Goal: Task Accomplishment & Management: Use online tool/utility

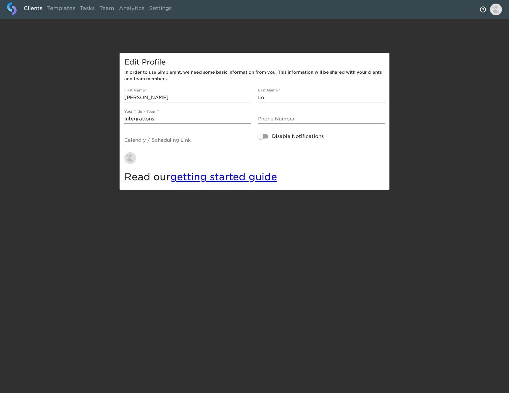
click at [36, 9] on link "Clients" at bounding box center [32, 9] width 23 height 14
select select "10"
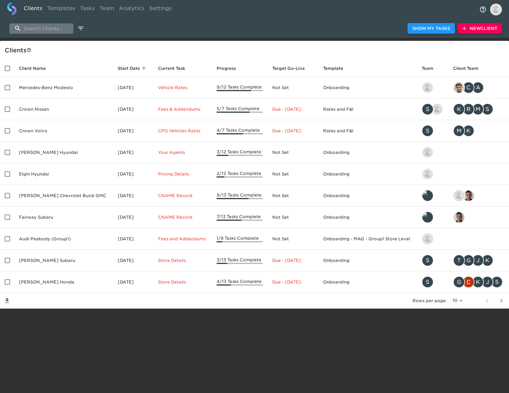
click at [48, 31] on input "search" at bounding box center [41, 28] width 64 height 10
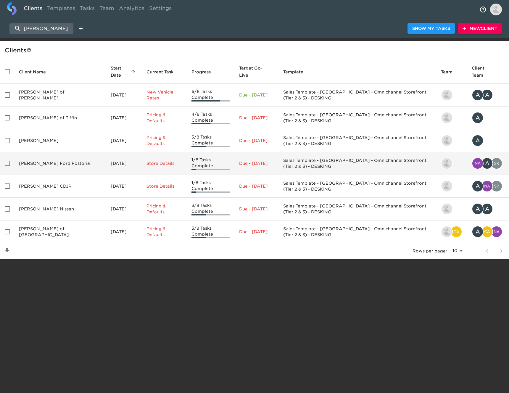
type input "[PERSON_NAME]"
click at [49, 152] on td "[PERSON_NAME] Ford Fostoria" at bounding box center [60, 163] width 92 height 23
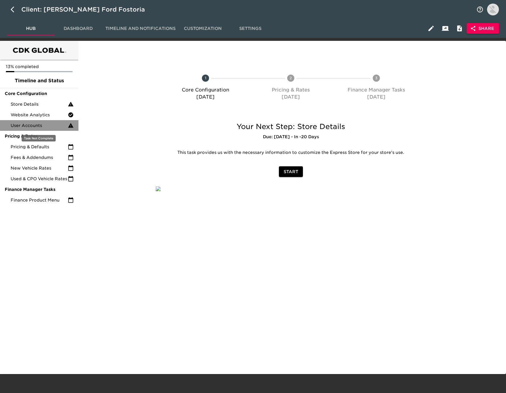
click at [49, 125] on span "User Accounts" at bounding box center [39, 125] width 57 height 6
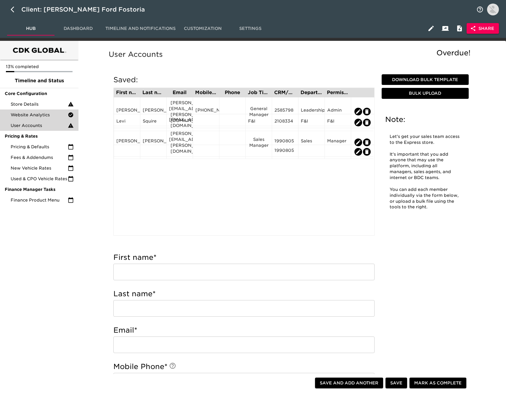
click at [42, 115] on span "Website Analytics" at bounding box center [39, 115] width 57 height 6
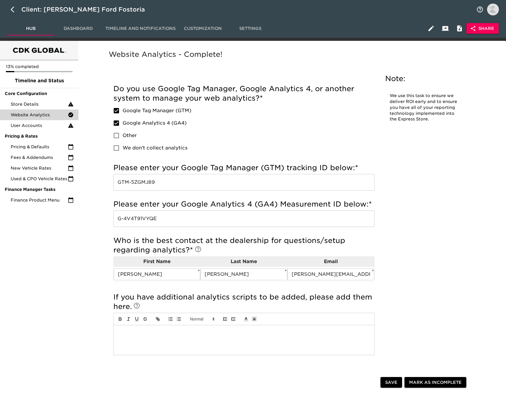
click at [162, 181] on input "GTM-5ZGMJ89" at bounding box center [243, 182] width 261 height 17
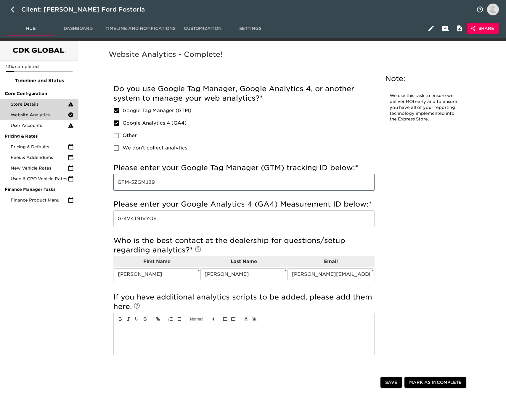
click at [50, 104] on span "Store Details" at bounding box center [39, 104] width 57 height 6
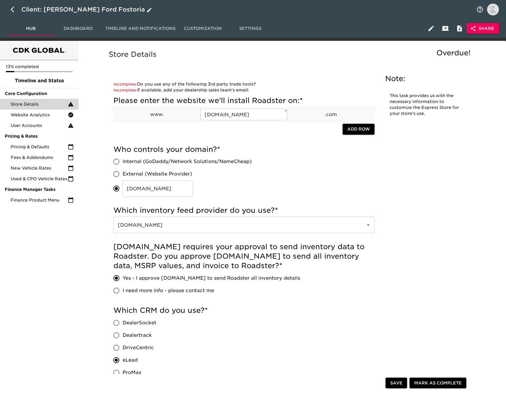
click at [14, 9] on icon "button" at bounding box center [14, 9] width 7 height 7
select select "10"
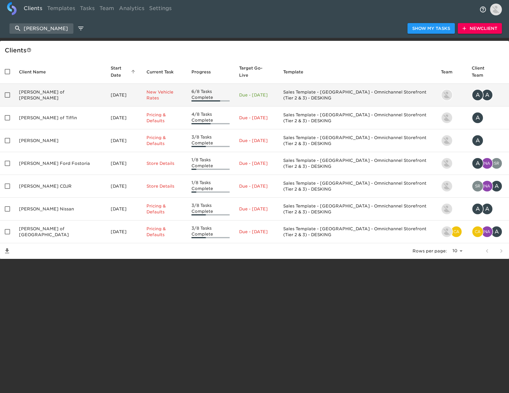
click at [74, 89] on td "[PERSON_NAME] of [PERSON_NAME]" at bounding box center [60, 95] width 92 height 23
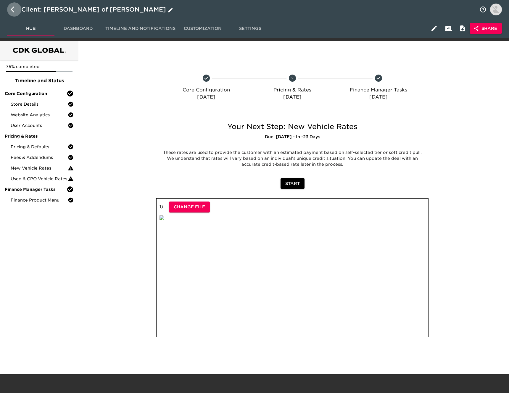
click at [10, 10] on button "button" at bounding box center [14, 9] width 14 height 14
select select "10"
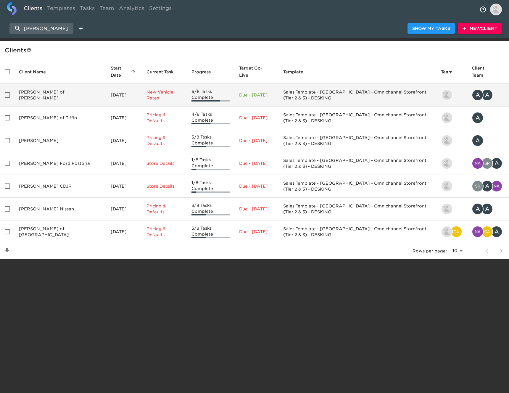
click at [54, 88] on td "[PERSON_NAME] of [PERSON_NAME]" at bounding box center [60, 95] width 92 height 23
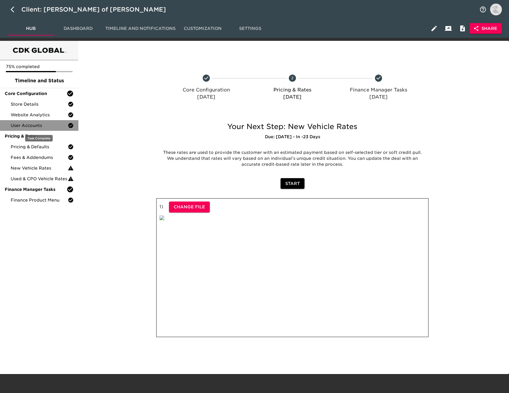
click at [49, 127] on span "User Accounts" at bounding box center [39, 125] width 57 height 6
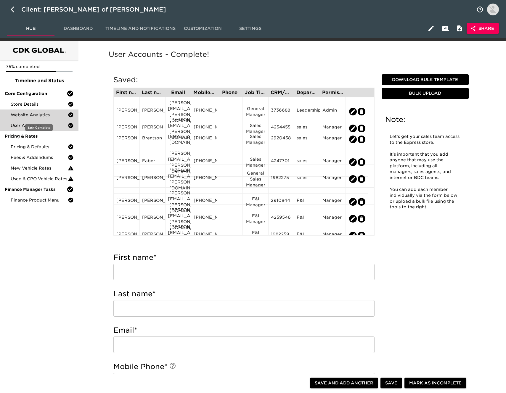
click at [51, 113] on span "Website Analytics" at bounding box center [39, 115] width 57 height 6
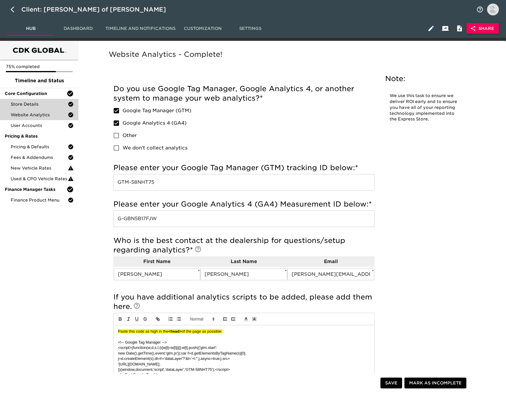
click at [38, 104] on span "Store Details" at bounding box center [39, 104] width 57 height 6
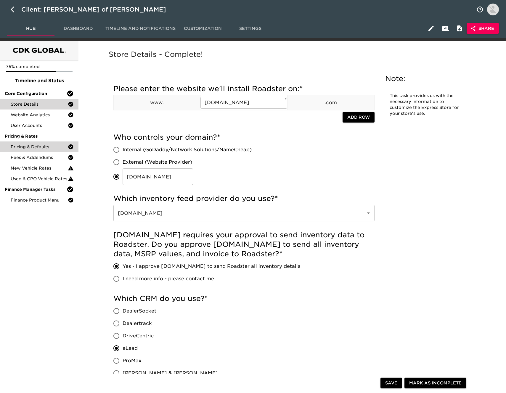
click at [55, 147] on span "Pricing & Defaults" at bounding box center [39, 147] width 57 height 6
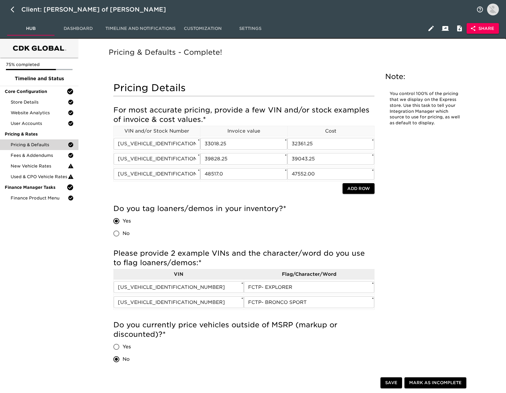
scroll to position [2, 0]
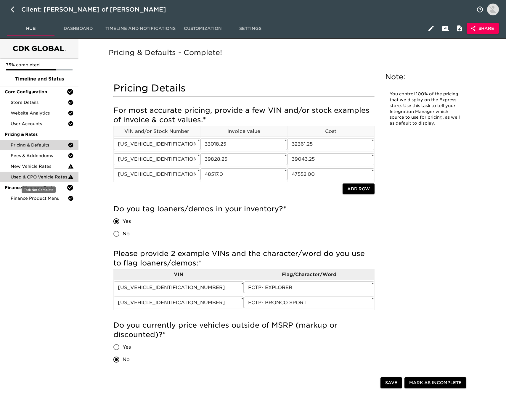
click at [46, 180] on div "Used & CPO Vehicle Rates" at bounding box center [39, 177] width 78 height 11
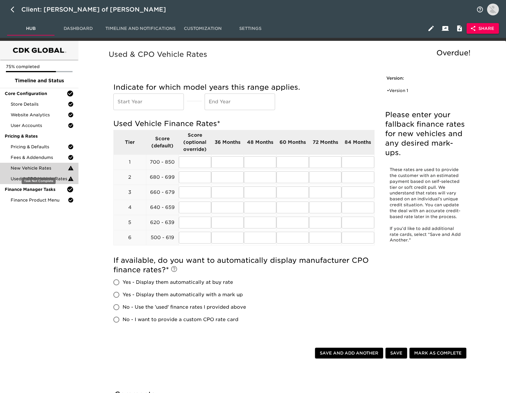
click at [59, 169] on span "New Vehicle Rates" at bounding box center [39, 168] width 57 height 6
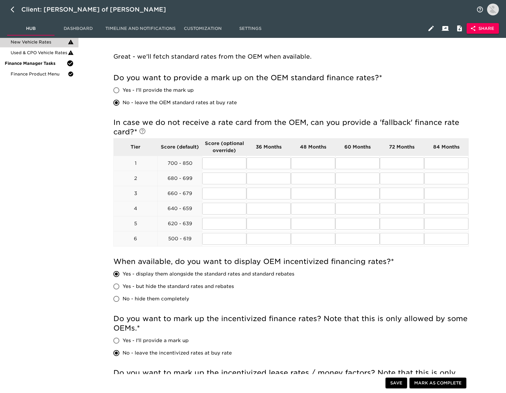
scroll to position [1, 0]
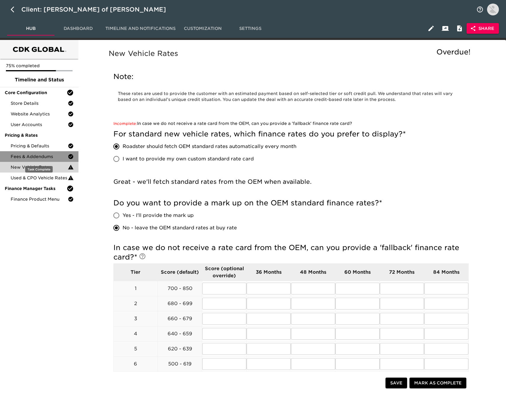
click at [49, 160] on div "Fees & Addendums" at bounding box center [39, 156] width 78 height 11
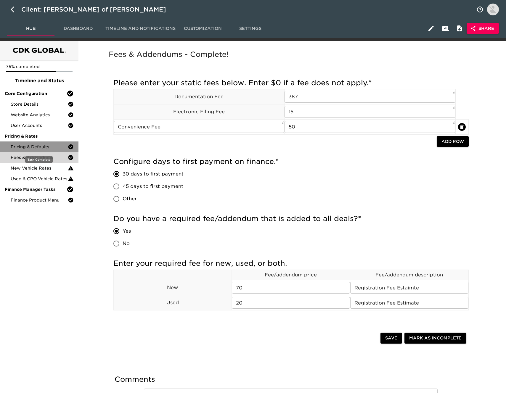
click at [50, 148] on span "Pricing & Defaults" at bounding box center [39, 147] width 57 height 6
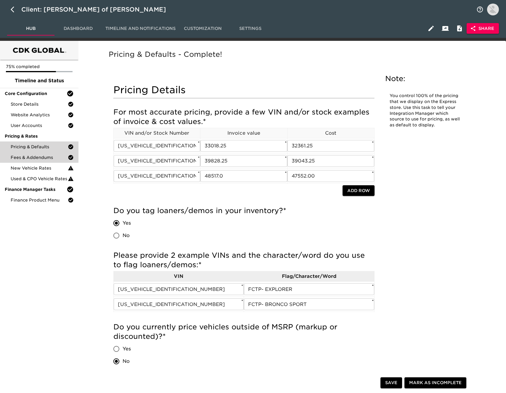
click at [54, 156] on span "Fees & Addendums" at bounding box center [39, 157] width 57 height 6
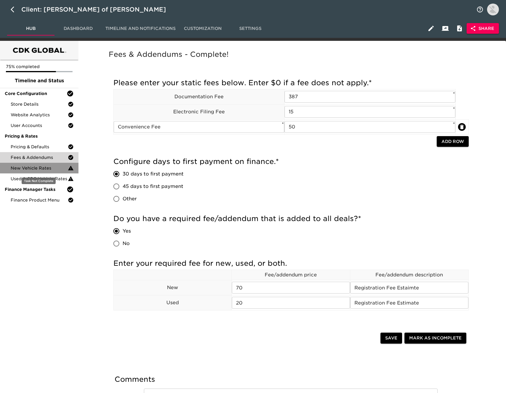
click at [52, 167] on span "New Vehicle Rates" at bounding box center [39, 168] width 57 height 6
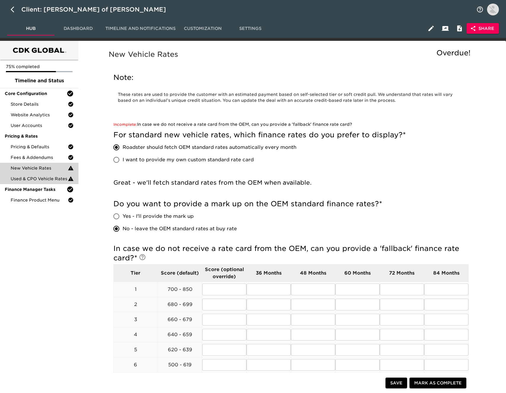
click at [54, 179] on span "Used & CPO Vehicle Rates" at bounding box center [39, 179] width 57 height 6
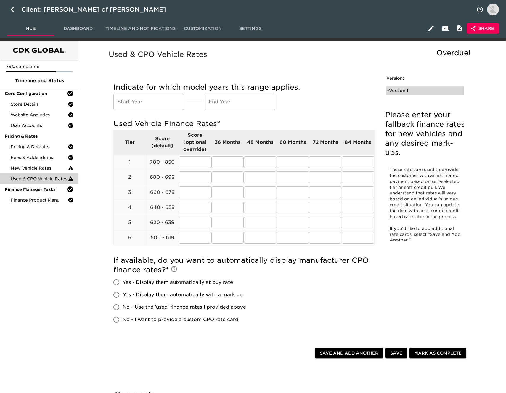
click at [414, 90] on div "• Version 1" at bounding box center [421, 91] width 68 height 6
radio input "true"
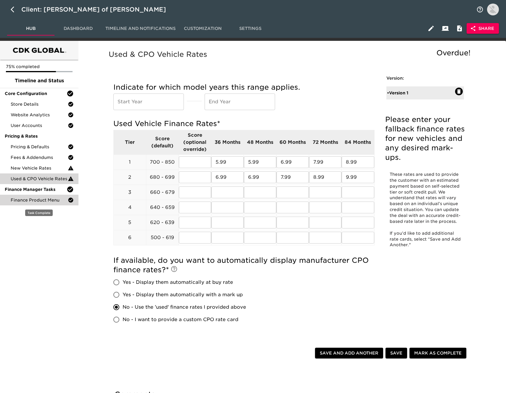
click at [59, 202] on span "Finance Product Menu" at bounding box center [39, 200] width 57 height 6
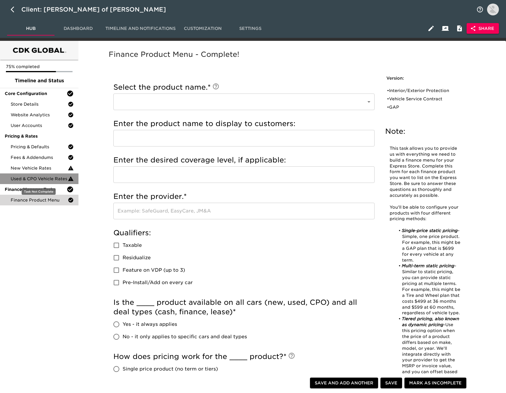
click at [60, 180] on span "Used & CPO Vehicle Rates" at bounding box center [39, 179] width 57 height 6
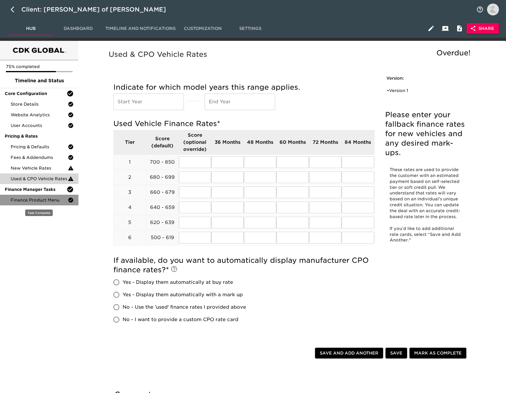
click at [54, 198] on span "Finance Product Menu" at bounding box center [39, 200] width 57 height 6
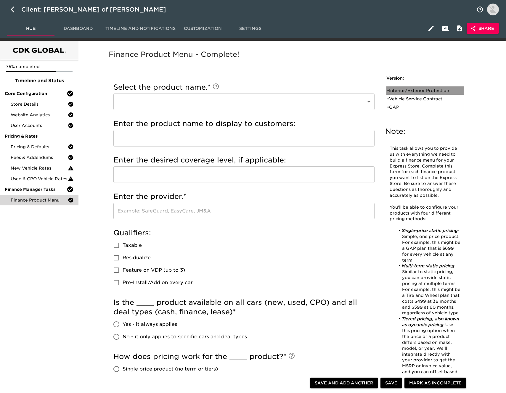
click at [437, 87] on div "• Interior/Exterior Protection" at bounding box center [424, 90] width 77 height 8
type input "Interior/Exterior Protection"
type input "ResistALL"
type input "EasyCase"
checkbox input "true"
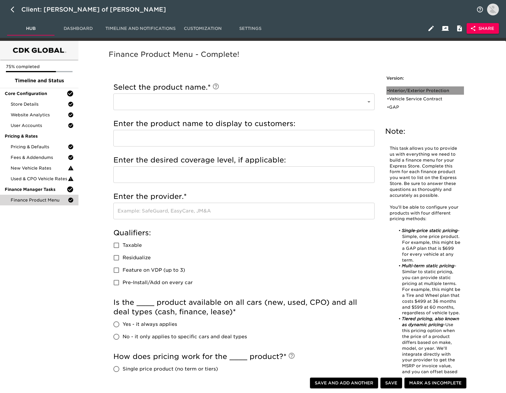
radio input "true"
type input "999.00"
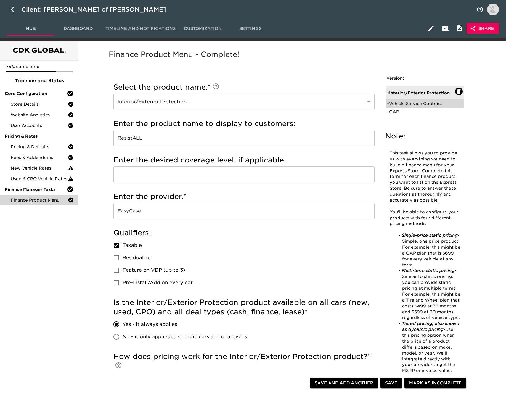
click at [436, 104] on div "• Vehicle Service Contract" at bounding box center [421, 104] width 68 height 6
type input "Vehicle Service Contract"
type input "TotalCare"
type input "EasyCare"
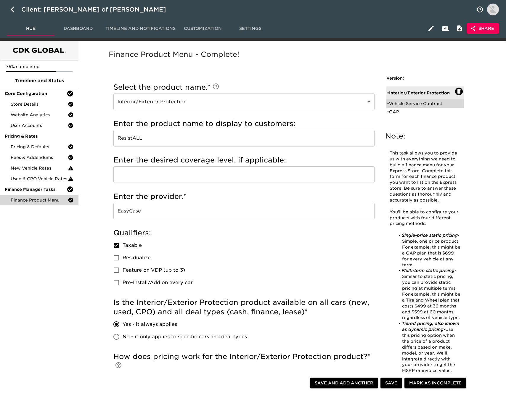
checkbox input "true"
radio input "false"
radio input "true"
checkbox input "true"
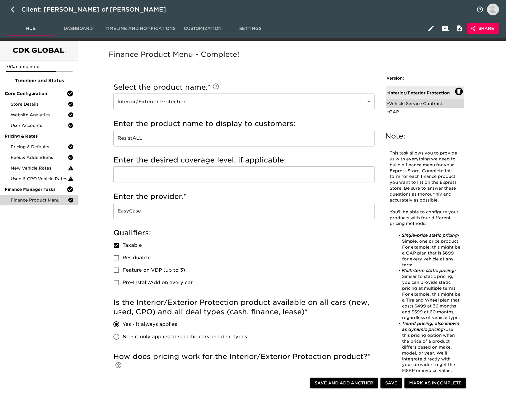
checkbox input "true"
radio input "false"
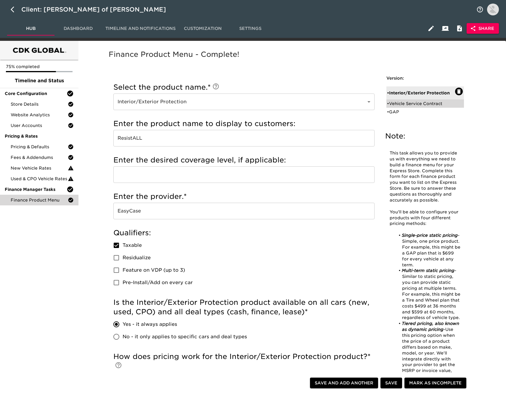
radio input "true"
type input "020188"
radio input "true"
type input "2500"
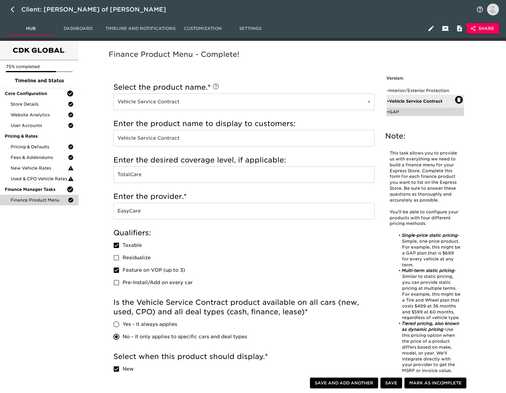
click at [408, 111] on div "• GAP" at bounding box center [421, 112] width 68 height 6
type input "GAP"
type input "Gap Protection"
type input "National Auto Care"
checkbox input "true"
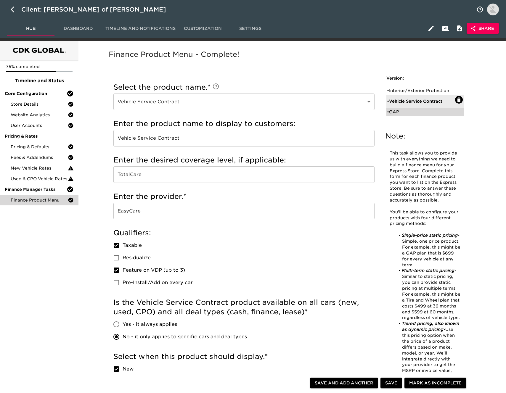
checkbox input "false"
radio input "true"
checkbox input "true"
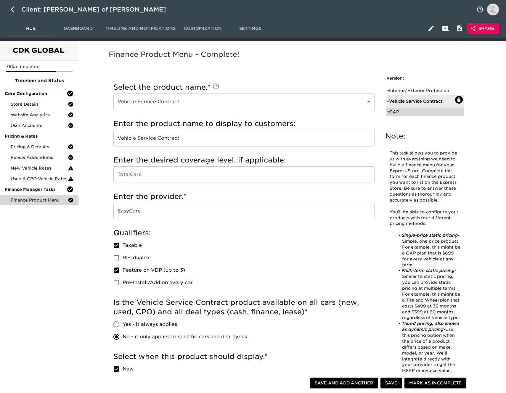
checkbox input "false"
checkbox input "true"
radio input "true"
radio input "false"
type input "1200.00"
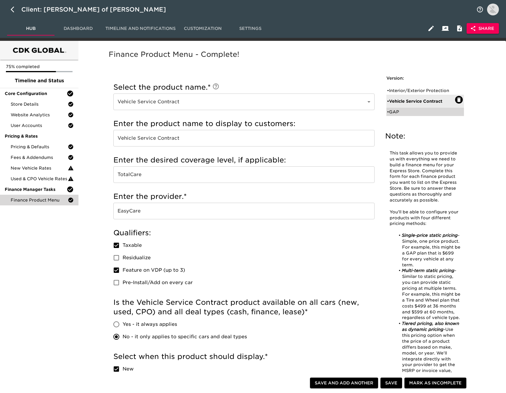
radio input "false"
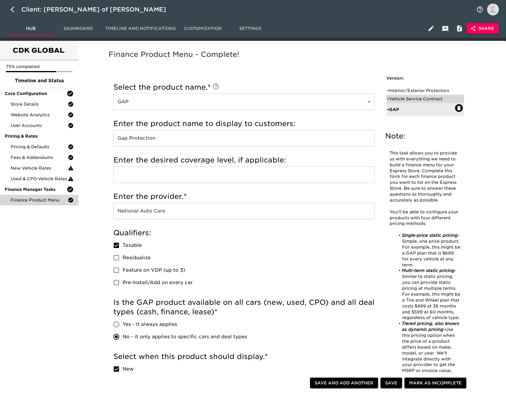
click at [421, 99] on div "• Vehicle Service Contract" at bounding box center [421, 99] width 68 height 6
type input "Vehicle Service Contract"
type input "TotalCare"
type input "EasyCare"
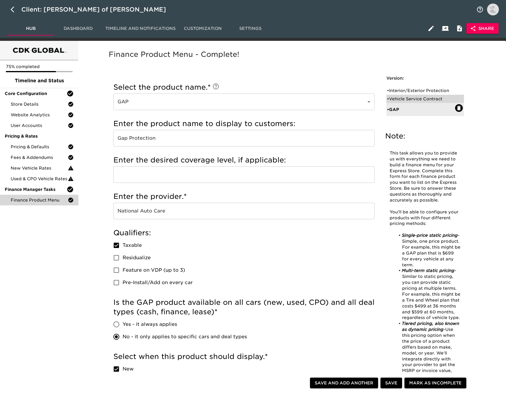
checkbox input "true"
radio input "false"
radio input "true"
type input "020188"
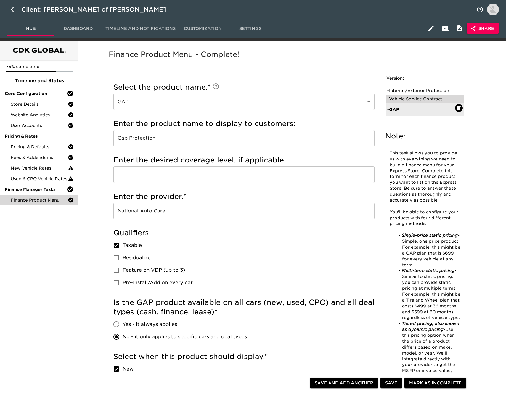
radio input "true"
type input "2500"
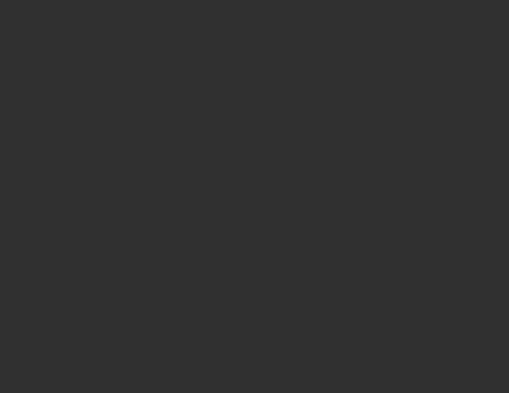
select select "10"
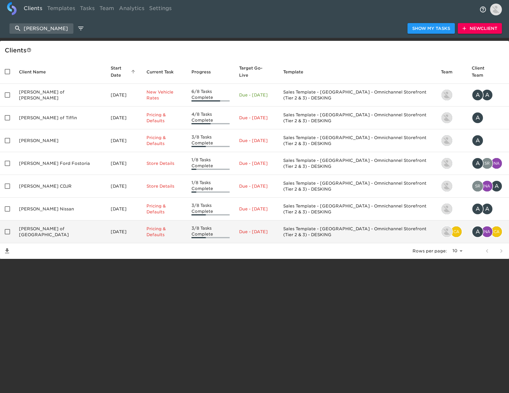
click at [52, 220] on td "[PERSON_NAME] of [GEOGRAPHIC_DATA]" at bounding box center [60, 231] width 92 height 23
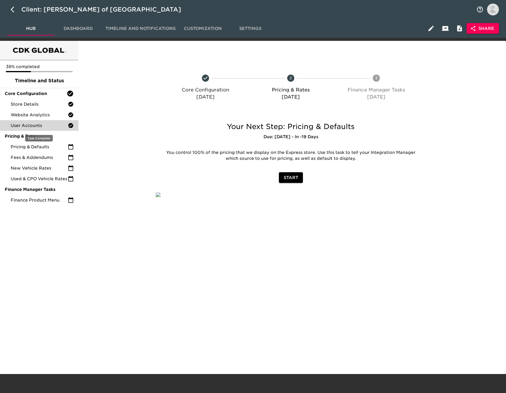
click at [49, 127] on span "User Accounts" at bounding box center [39, 125] width 57 height 6
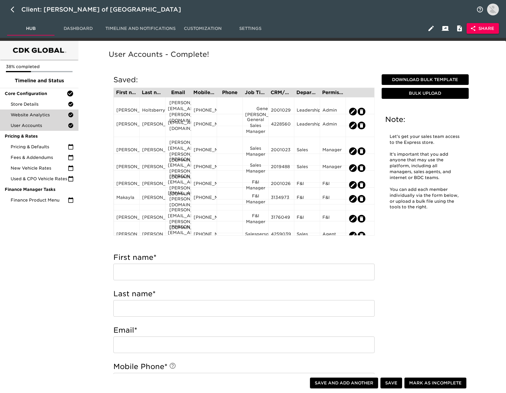
click at [59, 116] on span "Website Analytics" at bounding box center [39, 115] width 57 height 6
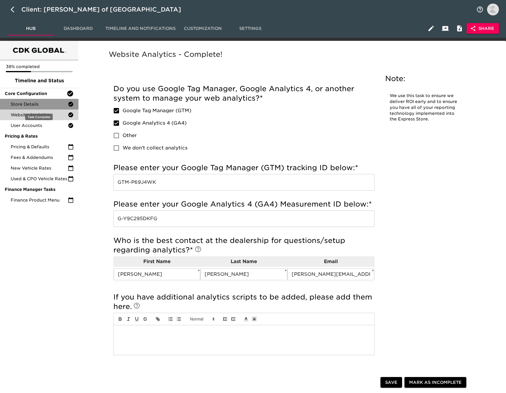
click at [26, 103] on span "Store Details" at bounding box center [39, 104] width 57 height 6
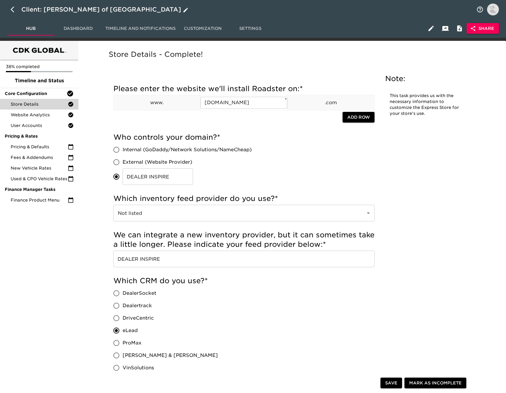
click at [14, 9] on icon "button" at bounding box center [14, 9] width 7 height 7
select select "10"
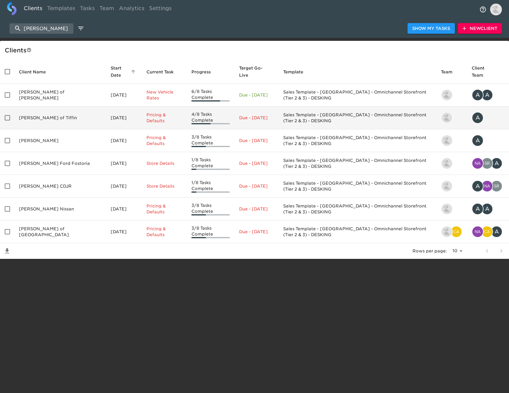
click at [55, 108] on td "[PERSON_NAME] of Tiffin" at bounding box center [60, 117] width 92 height 23
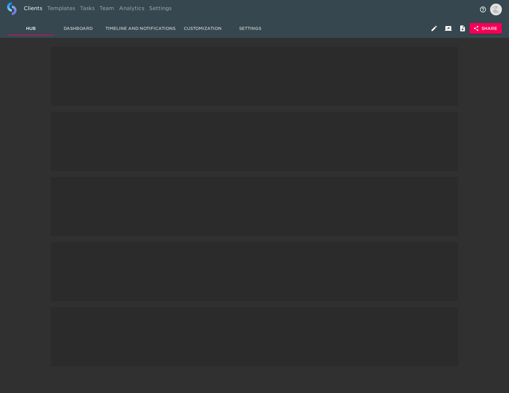
click at [55, 60] on html "Clients Templates Tasks Team Analytics Settings Hub Dashboard Timeline and Noti…" at bounding box center [254, 30] width 509 height 60
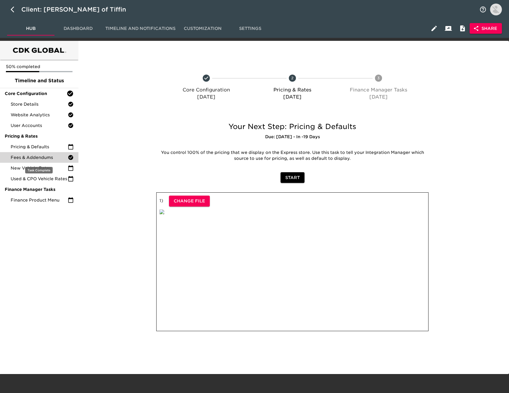
click at [54, 158] on span "Fees & Addendums" at bounding box center [39, 157] width 57 height 6
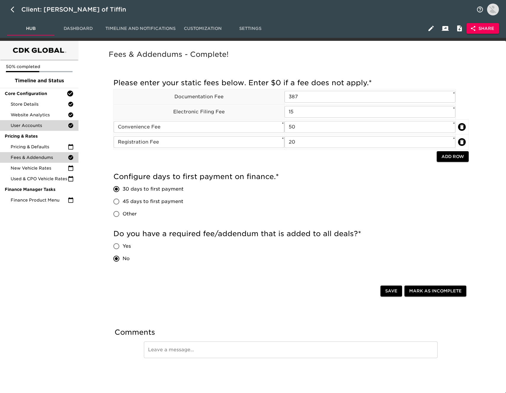
click at [51, 124] on span "User Accounts" at bounding box center [39, 125] width 57 height 6
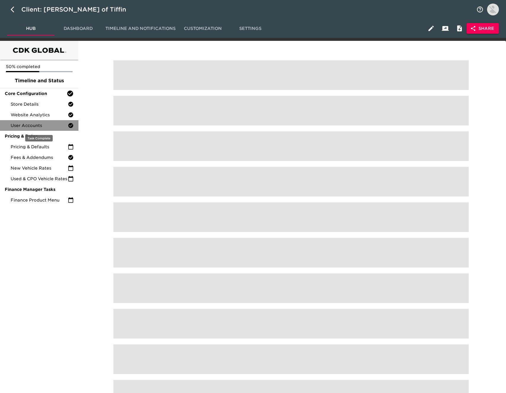
click at [51, 124] on span "User Accounts" at bounding box center [39, 125] width 57 height 6
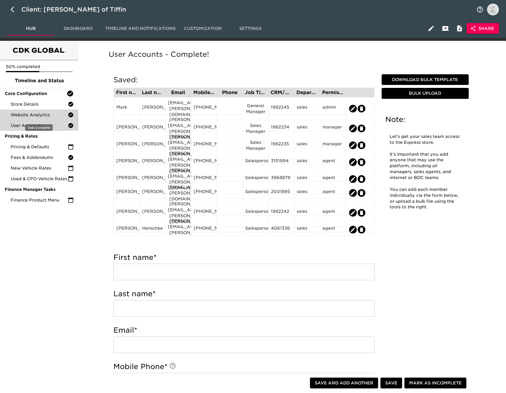
click at [52, 114] on span "Website Analytics" at bounding box center [39, 115] width 57 height 6
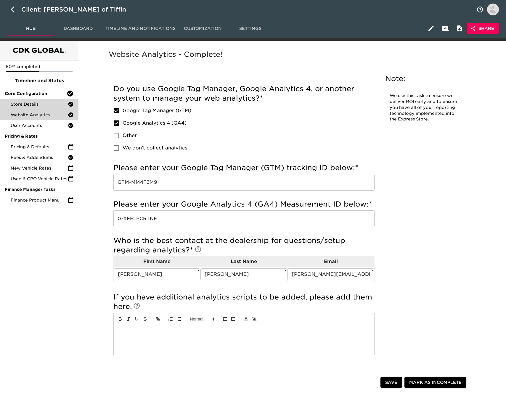
click at [45, 105] on span "Store Details" at bounding box center [39, 104] width 57 height 6
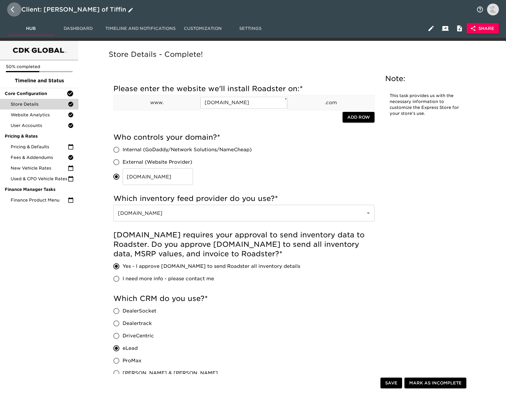
click at [11, 9] on icon "button" at bounding box center [13, 10] width 4 height 6
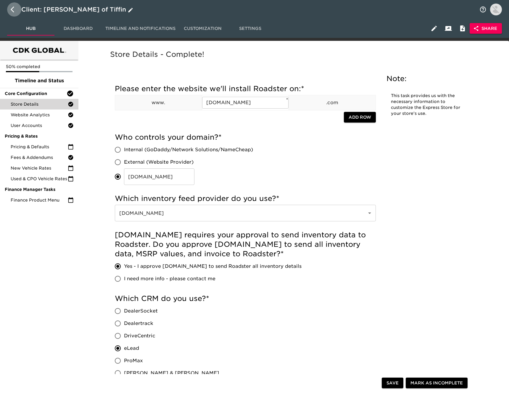
select select "10"
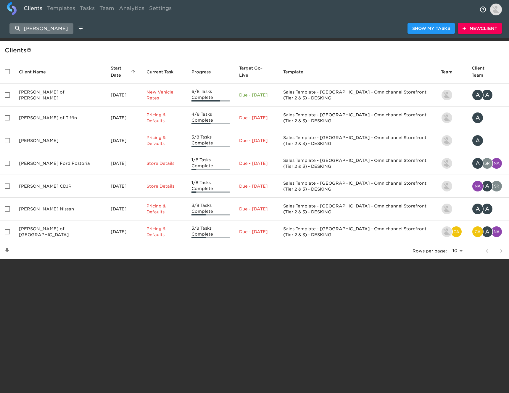
click at [57, 30] on input "[PERSON_NAME]" at bounding box center [41, 28] width 64 height 10
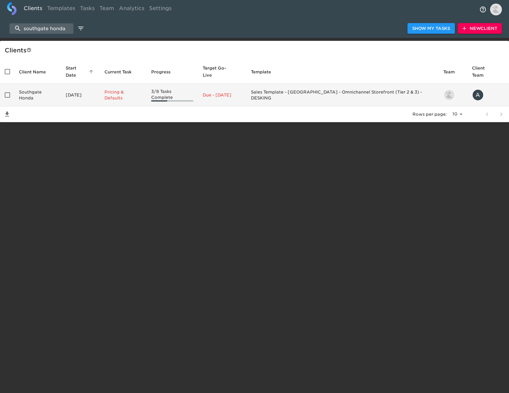
type input "southgate honda"
click at [49, 84] on td "Southgate Honda" at bounding box center [37, 95] width 47 height 23
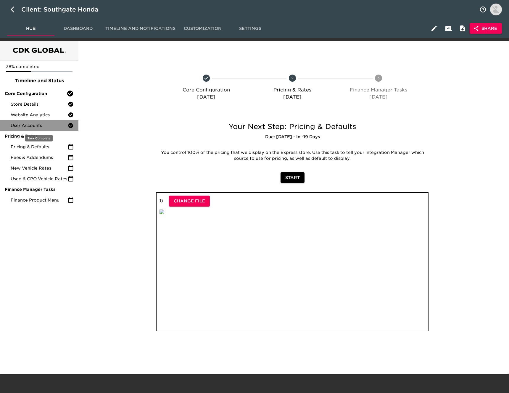
click at [51, 127] on span "User Accounts" at bounding box center [39, 125] width 57 height 6
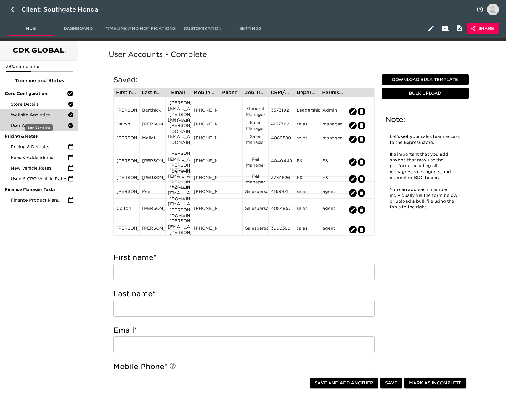
click at [43, 117] on span "Website Analytics" at bounding box center [39, 115] width 57 height 6
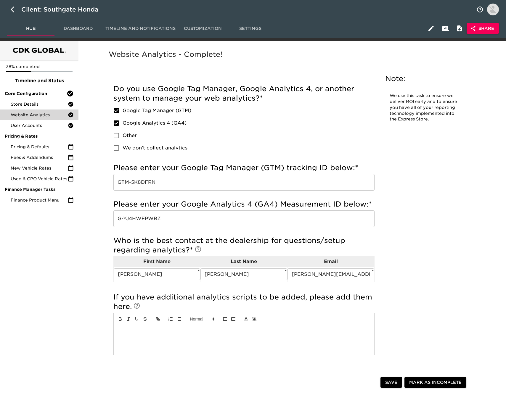
click at [169, 221] on input "G-YJ4HWFPWBZ" at bounding box center [243, 218] width 261 height 17
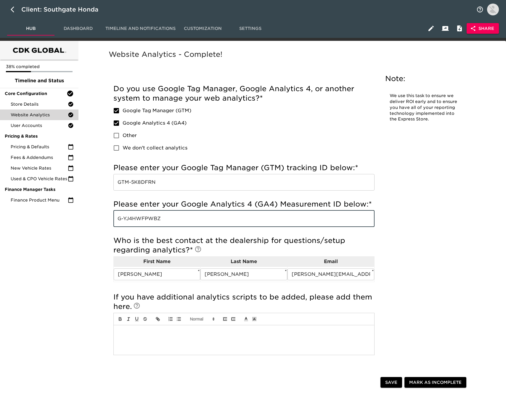
click at [169, 221] on input "G-YJ4HWFPWBZ" at bounding box center [243, 218] width 261 height 17
click at [170, 220] on input "G-YJ4HWFPWBZ" at bounding box center [243, 218] width 261 height 17
click at [131, 184] on input "GTM-5K8DFRN" at bounding box center [243, 182] width 261 height 17
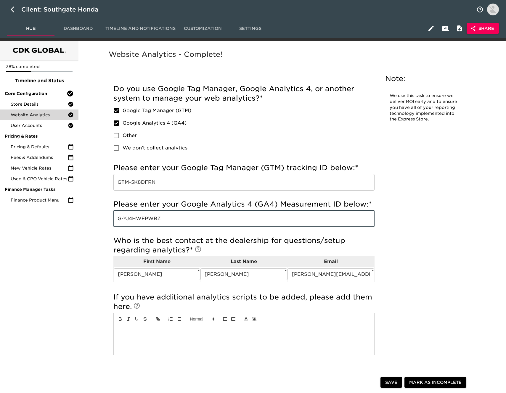
click at [131, 184] on input "GTM-5K8DFRN" at bounding box center [243, 182] width 261 height 17
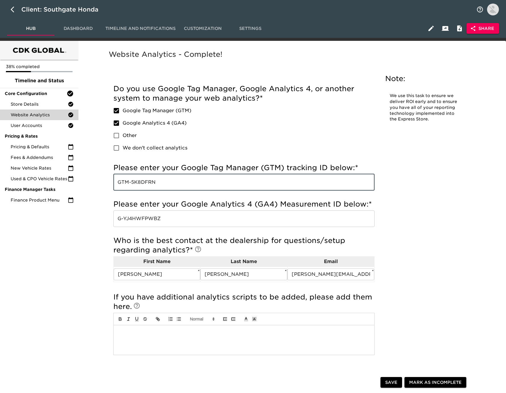
click at [131, 184] on input "GTM-5K8DFRN" at bounding box center [243, 182] width 261 height 17
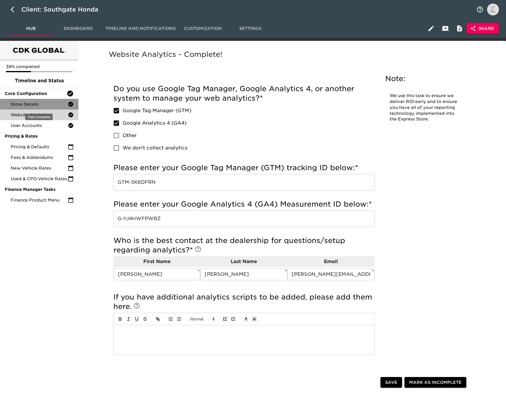
click at [55, 105] on span "Store Details" at bounding box center [39, 104] width 57 height 6
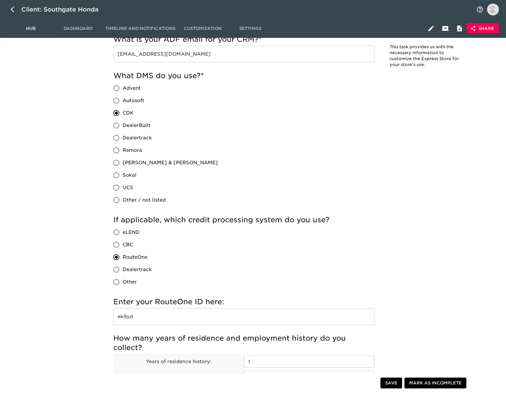
scroll to position [380, 0]
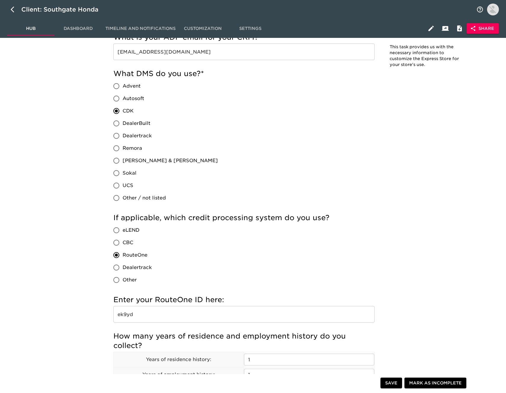
click at [137, 314] on input "ek9yd" at bounding box center [243, 314] width 261 height 17
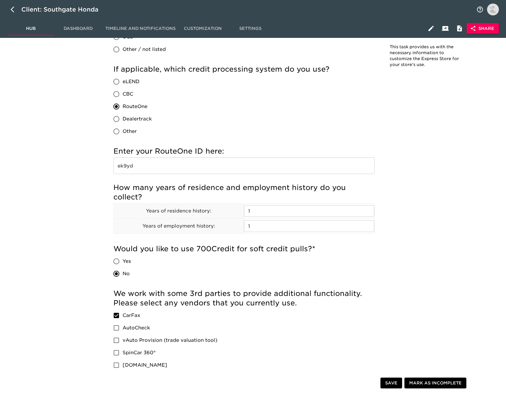
scroll to position [529, 0]
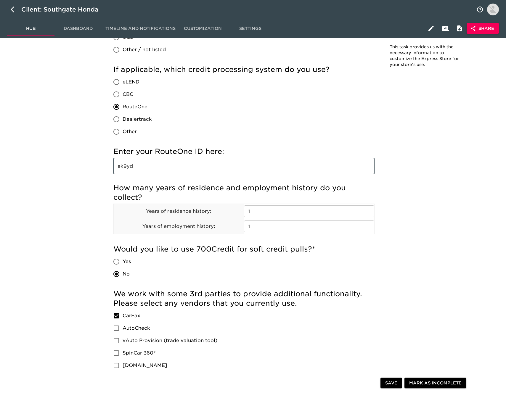
click at [167, 163] on input "ek9yd" at bounding box center [243, 166] width 261 height 17
click at [147, 168] on input "ek9yd" at bounding box center [243, 166] width 261 height 17
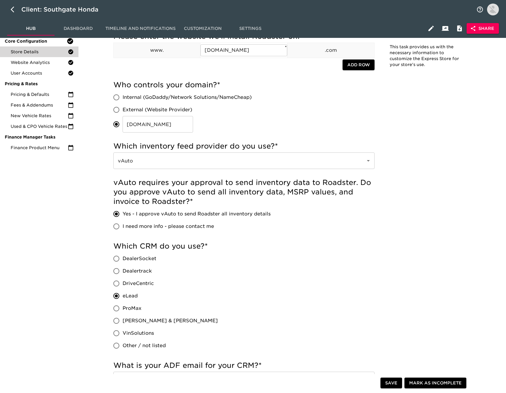
scroll to position [0, 0]
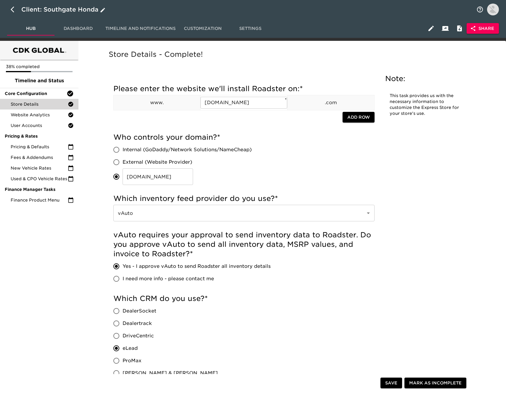
click at [12, 9] on icon "button" at bounding box center [13, 10] width 4 height 6
select select "10"
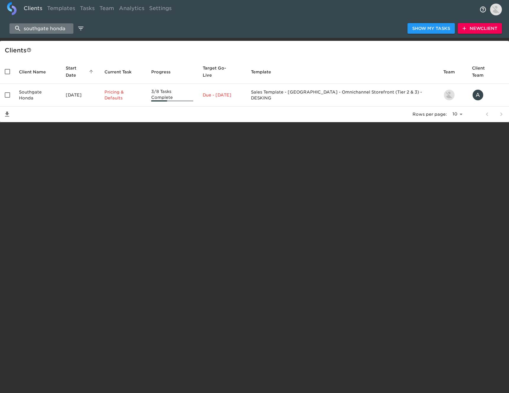
click at [47, 29] on input "southgate honda" at bounding box center [41, 28] width 64 height 10
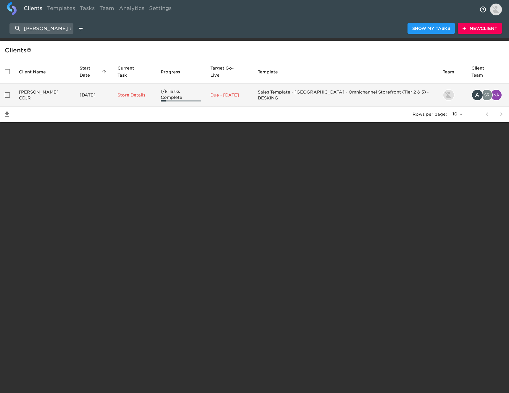
type input "reineke c"
click at [37, 87] on td "[PERSON_NAME] CDJR" at bounding box center [44, 95] width 61 height 23
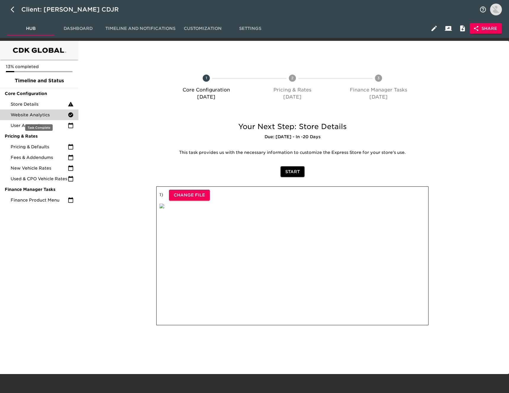
click at [60, 114] on span "Website Analytics" at bounding box center [39, 115] width 57 height 6
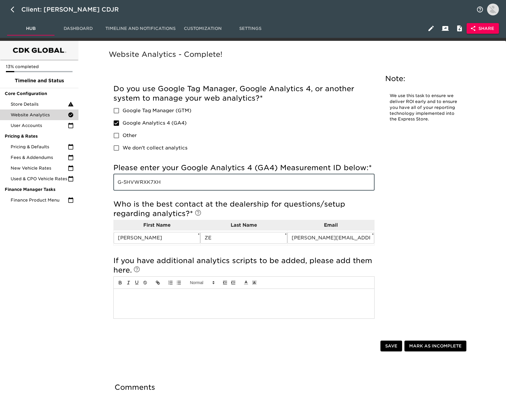
click at [139, 182] on input "G-5HVWRXK7XH" at bounding box center [243, 182] width 261 height 17
click at [55, 102] on span "Store Details" at bounding box center [39, 104] width 57 height 6
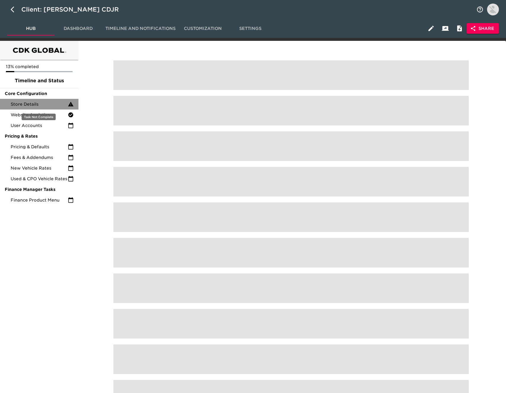
click at [55, 102] on span "Store Details" at bounding box center [39, 104] width 57 height 6
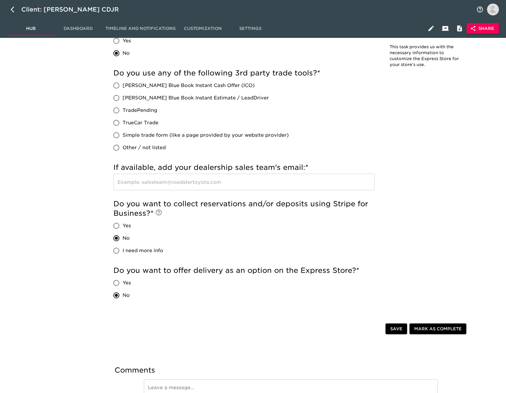
scroll to position [1035, 0]
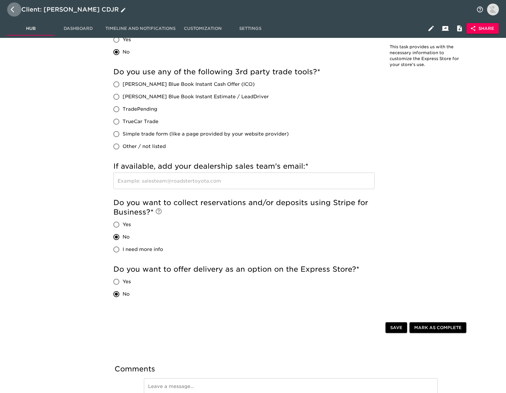
click at [13, 11] on icon "button" at bounding box center [13, 10] width 4 height 6
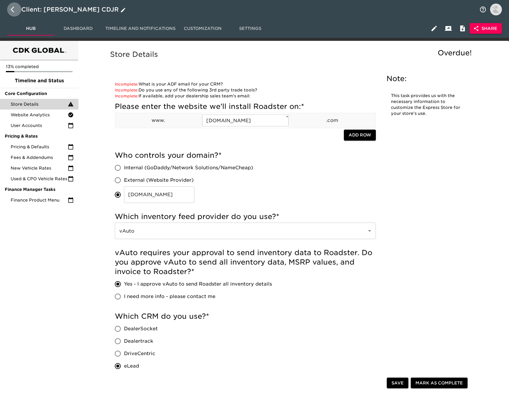
select select "10"
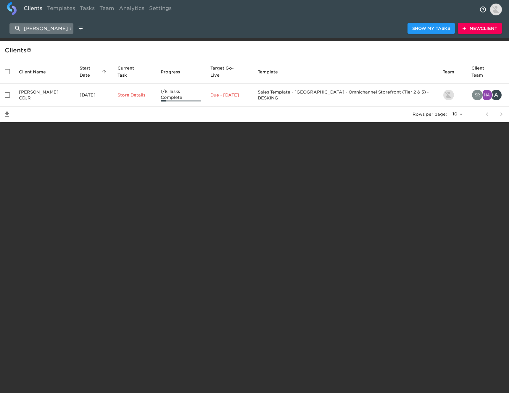
click at [51, 29] on input "reineke c" at bounding box center [41, 28] width 64 height 10
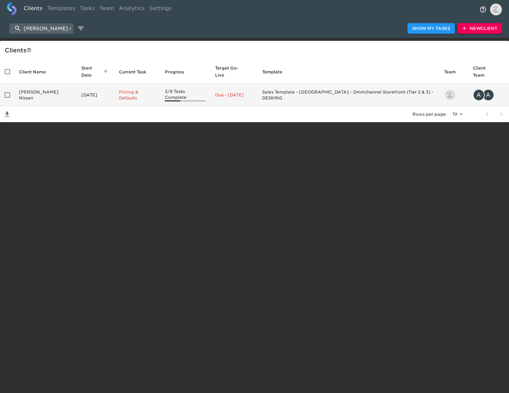
type input "reineke nissan"
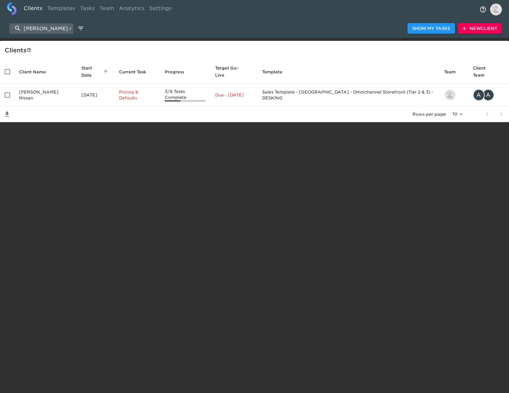
click at [43, 91] on td "[PERSON_NAME] Nissan" at bounding box center [45, 95] width 62 height 23
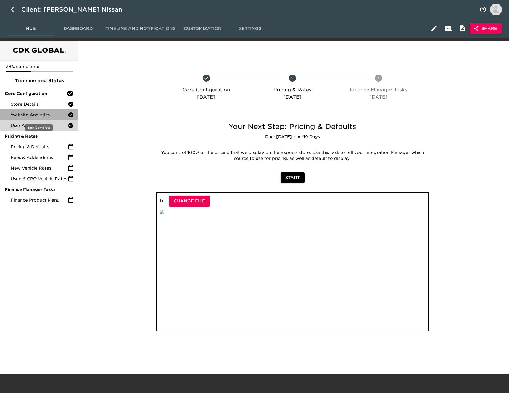
click at [48, 118] on div "Website Analytics" at bounding box center [39, 114] width 78 height 11
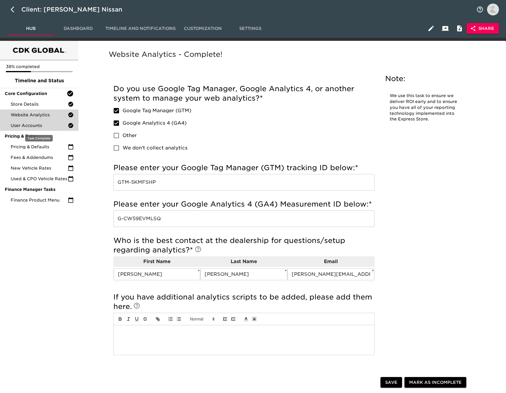
click at [51, 128] on div "User Accounts" at bounding box center [39, 125] width 78 height 11
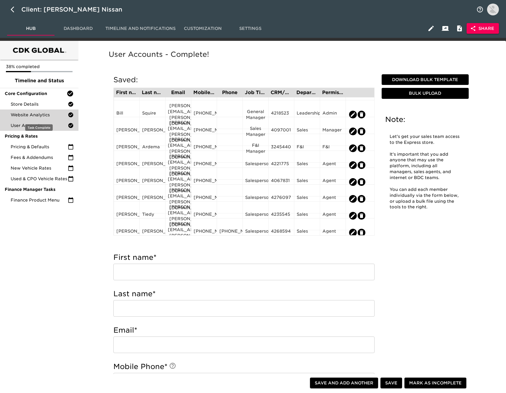
click at [49, 116] on span "Website Analytics" at bounding box center [39, 115] width 57 height 6
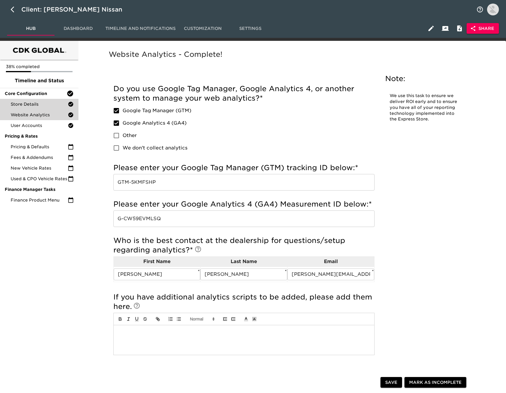
click at [57, 105] on span "Store Details" at bounding box center [39, 104] width 57 height 6
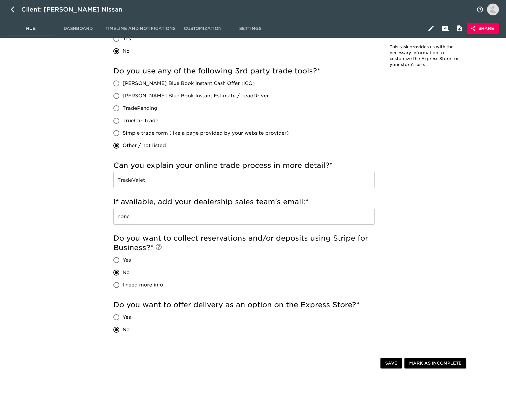
scroll to position [1049, 0]
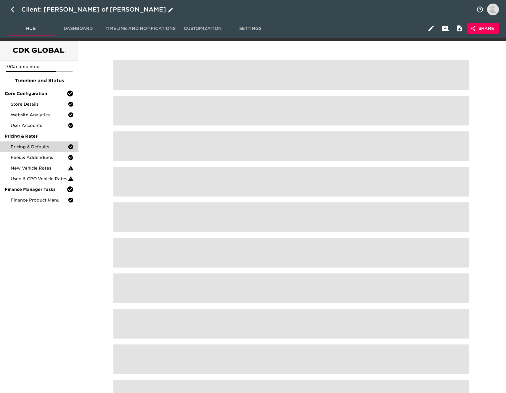
click at [13, 10] on icon "button" at bounding box center [14, 9] width 7 height 7
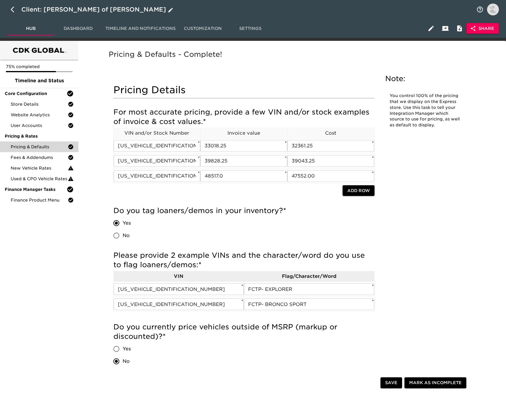
select select "10"
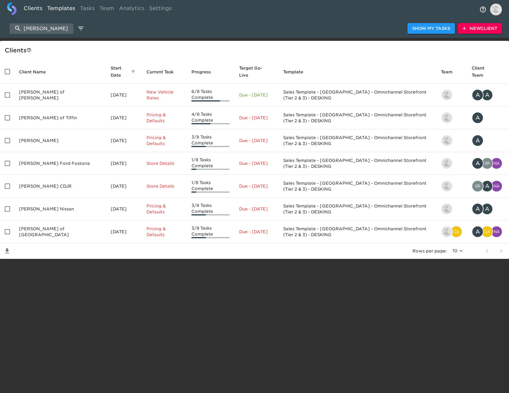
click at [61, 12] on link "Templates" at bounding box center [61, 9] width 33 height 14
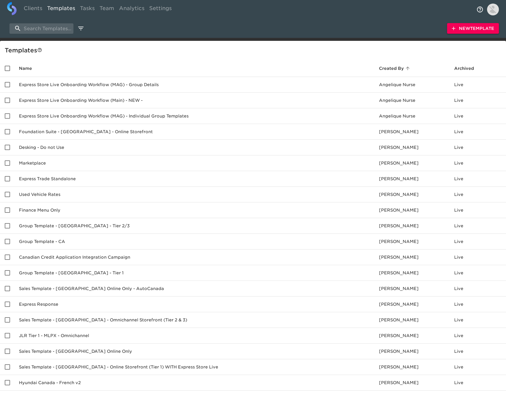
click at [470, 29] on span "New Template" at bounding box center [472, 28] width 42 height 7
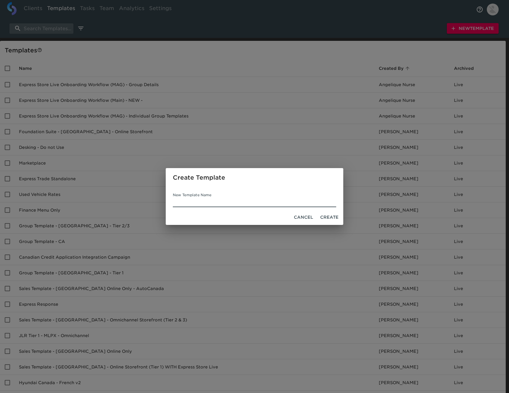
click at [201, 203] on input "New Template Name" at bounding box center [254, 202] width 163 height 9
type input "Group Modern Retail Launch"
click at [330, 214] on span "Create" at bounding box center [329, 217] width 18 height 7
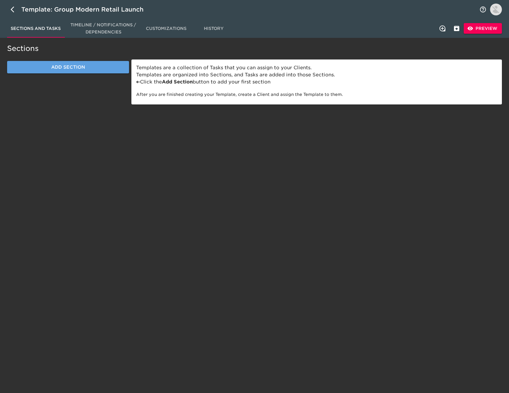
click at [96, 65] on span "Add Section" at bounding box center [68, 67] width 109 height 8
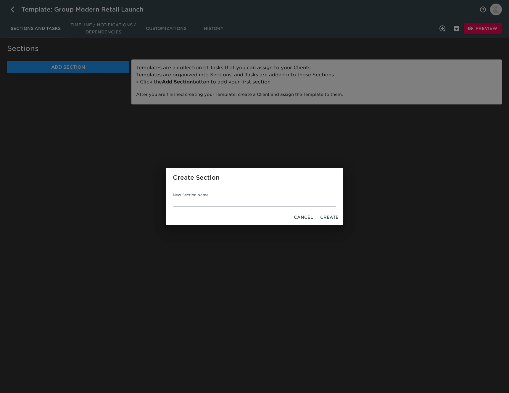
drag, startPoint x: 107, startPoint y: 125, endPoint x: 105, endPoint y: 122, distance: 3.3
click at [106, 125] on div "Create Section New Section Name Cancel Create" at bounding box center [254, 196] width 509 height 393
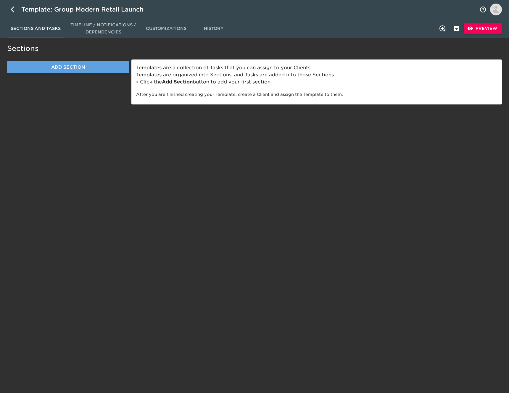
click at [77, 70] on span "Add Section" at bounding box center [68, 67] width 109 height 8
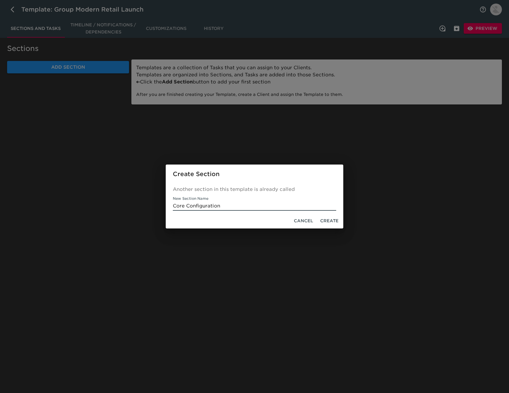
type input "Core Configuration"
click at [330, 220] on span "Create" at bounding box center [329, 220] width 18 height 7
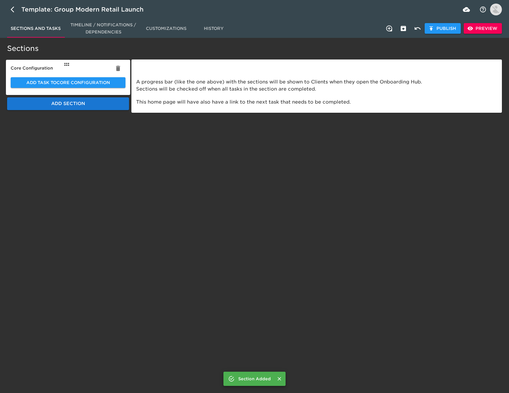
click at [50, 105] on span "Add Section" at bounding box center [68, 104] width 109 height 8
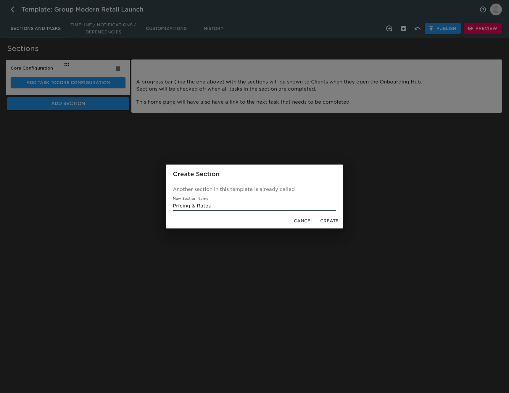
type input "Pricing & Rates"
drag, startPoint x: 329, startPoint y: 219, endPoint x: 309, endPoint y: 198, distance: 28.9
click at [329, 219] on span "Create" at bounding box center [329, 220] width 18 height 7
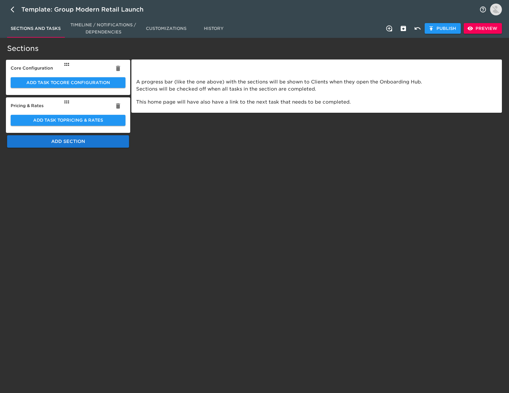
click at [84, 143] on span "Add Section" at bounding box center [68, 142] width 109 height 8
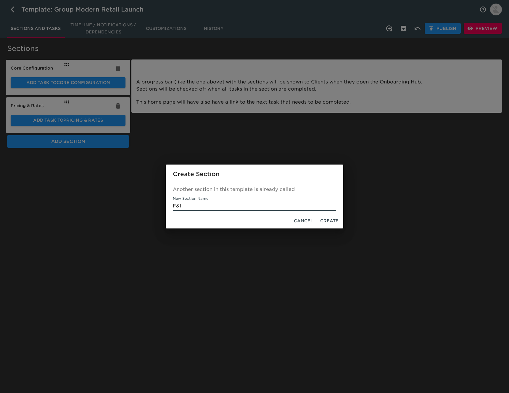
type input "F&I"
drag, startPoint x: 328, startPoint y: 222, endPoint x: 268, endPoint y: 194, distance: 66.7
click at [328, 222] on span "Create" at bounding box center [329, 220] width 18 height 7
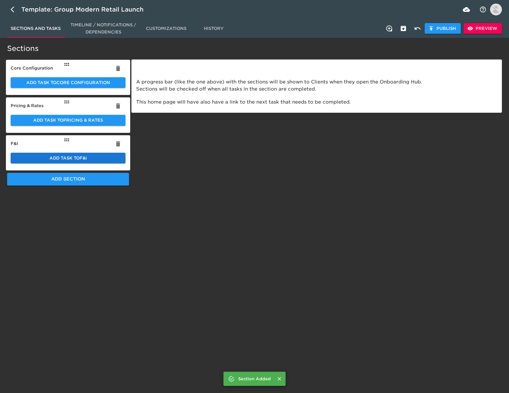
click at [79, 158] on span "Add Task to F&I" at bounding box center [67, 157] width 105 height 7
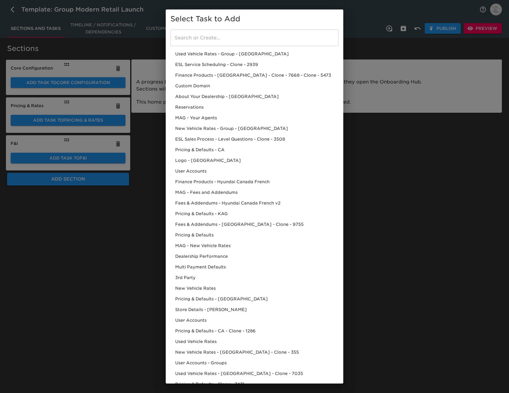
click at [203, 40] on input "search" at bounding box center [254, 38] width 168 height 17
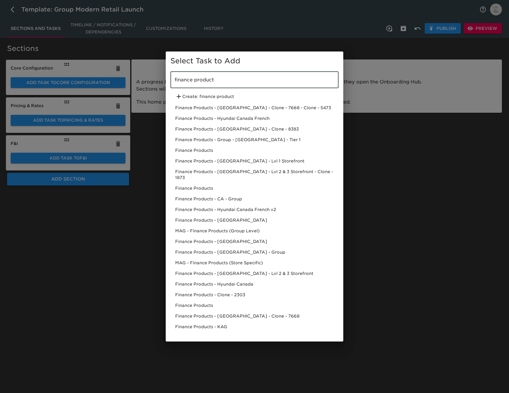
type input "finance product"
click at [213, 151] on div "Finance Products" at bounding box center [254, 150] width 168 height 11
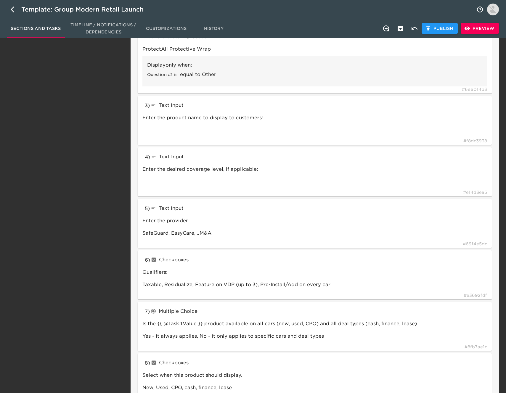
scroll to position [180, 0]
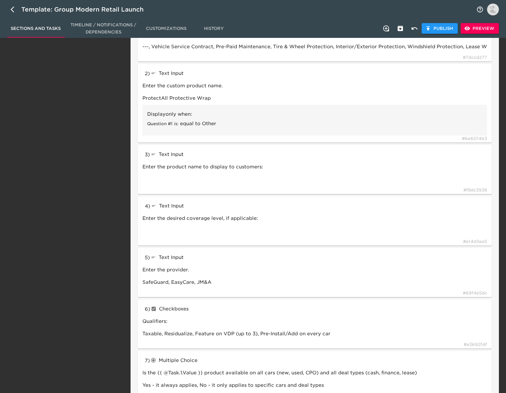
click at [477, 28] on span "Preview" at bounding box center [479, 28] width 29 height 7
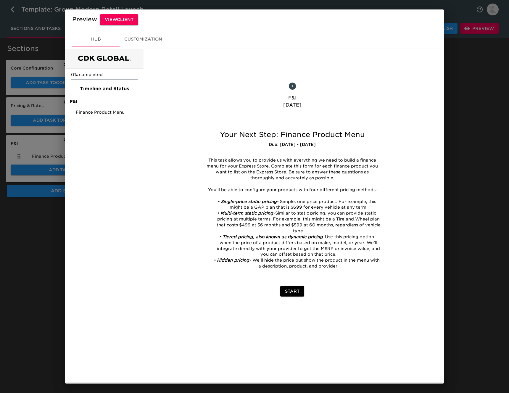
click at [116, 120] on div "0% completed Timeline and Status F&I Finance Product Menu" at bounding box center [104, 215] width 78 height 333
click at [117, 112] on span "Finance Product Menu" at bounding box center [107, 112] width 63 height 6
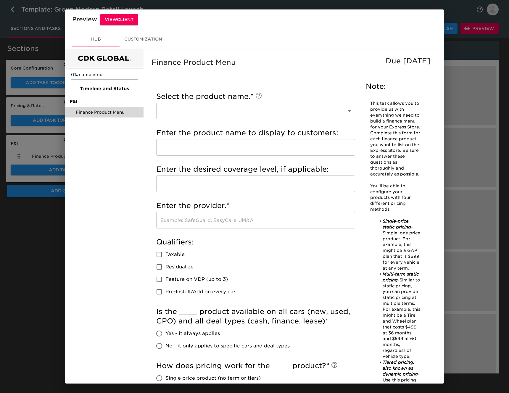
click at [56, 223] on div "Preview View Client Hub Customization 0% completed Timeline and Status F&I Fina…" at bounding box center [254, 196] width 509 height 393
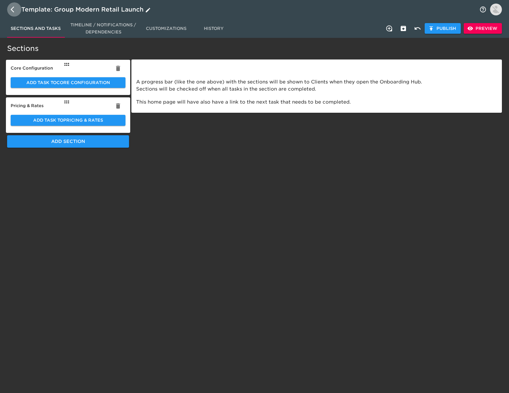
click at [11, 9] on icon "button" at bounding box center [13, 10] width 4 height 6
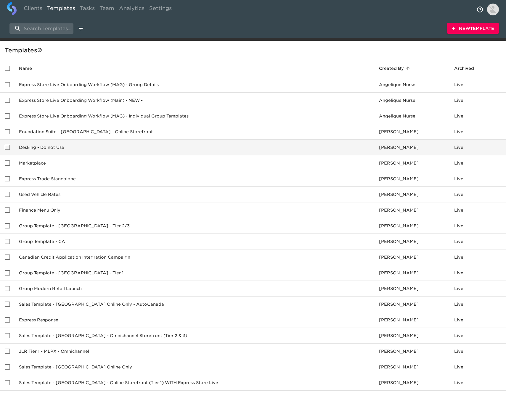
click at [108, 148] on td "Desking - Do not Use" at bounding box center [194, 148] width 360 height 16
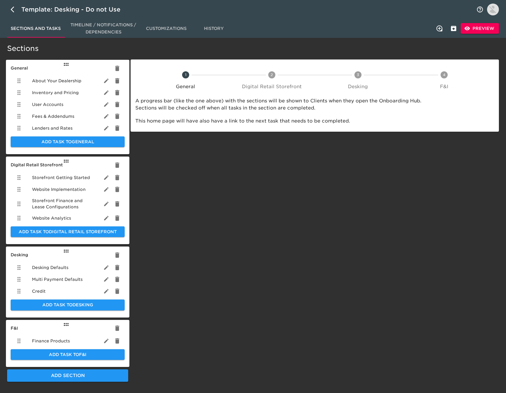
scroll to position [10, 0]
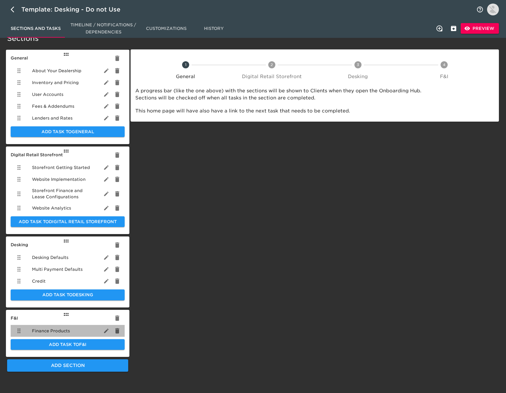
click at [73, 333] on div "Finance Products" at bounding box center [68, 331] width 114 height 12
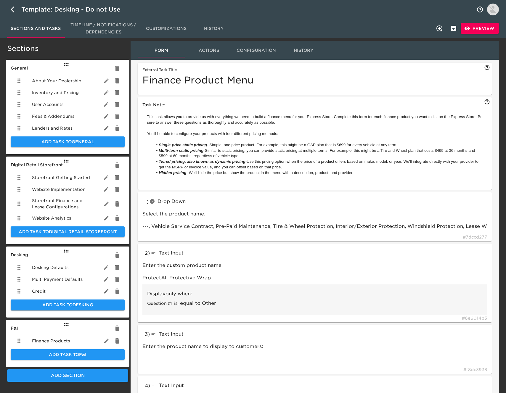
click at [478, 32] on button "Preview" at bounding box center [479, 28] width 38 height 11
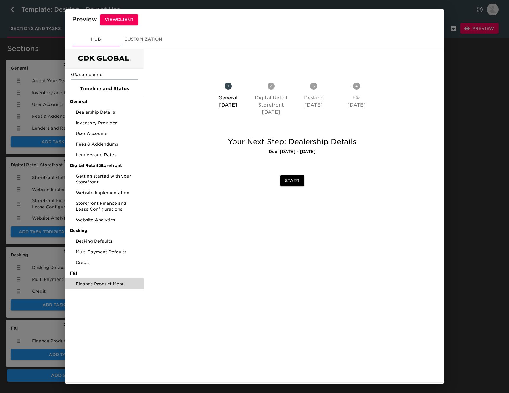
click at [97, 283] on span "Finance Product Menu" at bounding box center [107, 284] width 63 height 6
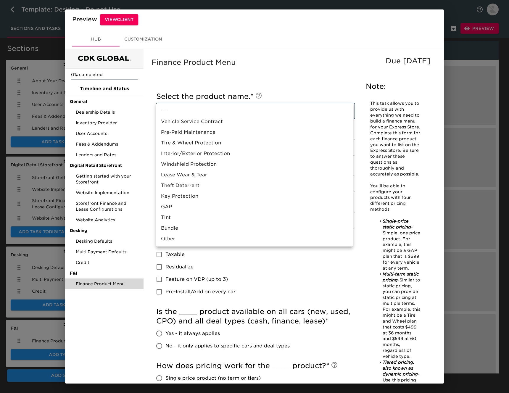
click at [233, 110] on body "Template: Desking - Do not Use Sections and Tasks Timeline / Notifications / De…" at bounding box center [254, 192] width 509 height 384
click at [275, 83] on div at bounding box center [254, 196] width 509 height 393
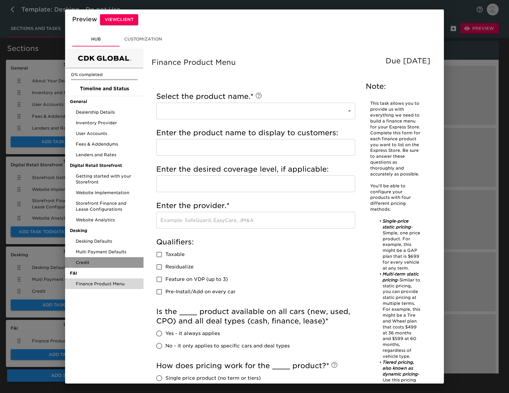
click at [105, 258] on div "Credit" at bounding box center [104, 262] width 78 height 11
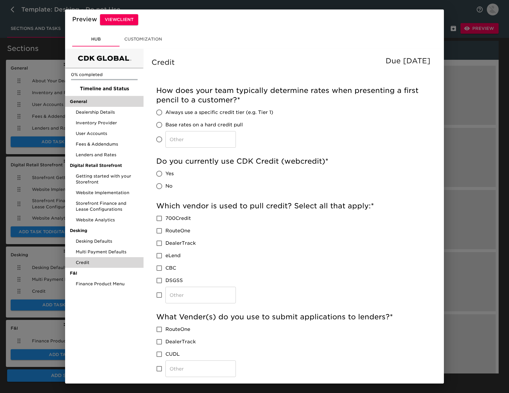
click at [106, 101] on span "General" at bounding box center [104, 101] width 69 height 6
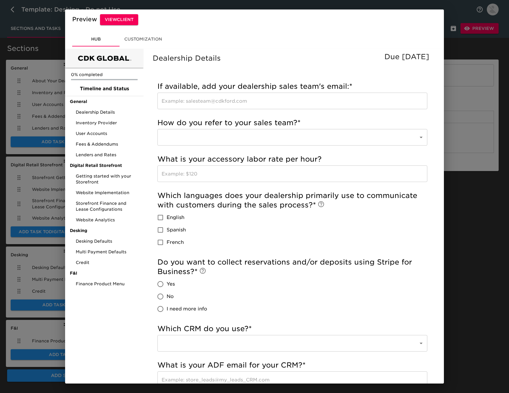
click at [51, 53] on div "Preview View Client Hub Customization 0% completed Timeline and Status General …" at bounding box center [254, 196] width 509 height 393
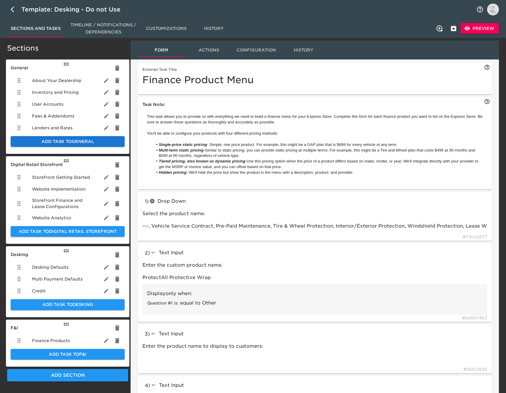
scroll to position [1, 0]
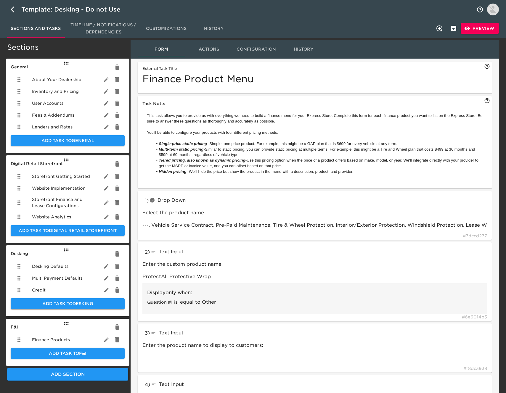
click at [76, 79] on span "About Your Dealership" at bounding box center [56, 80] width 49 height 6
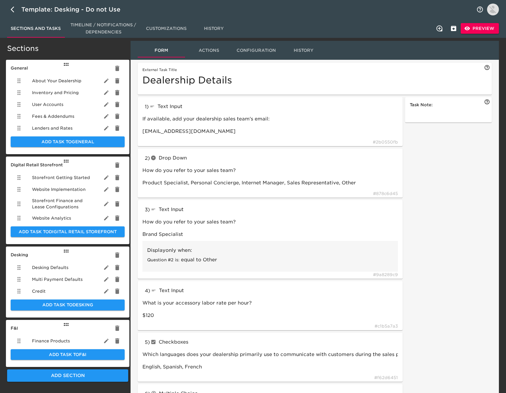
click at [208, 51] on span "Actions" at bounding box center [208, 50] width 40 height 7
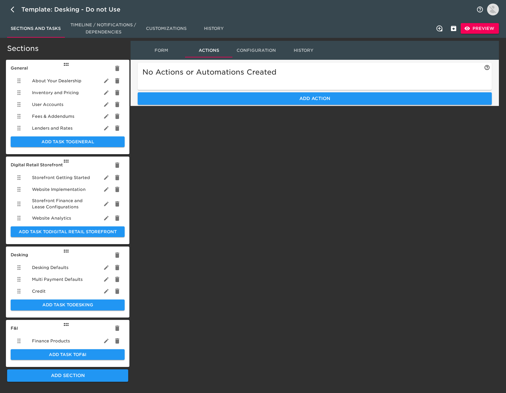
click at [247, 51] on span "Configuration" at bounding box center [256, 50] width 40 height 7
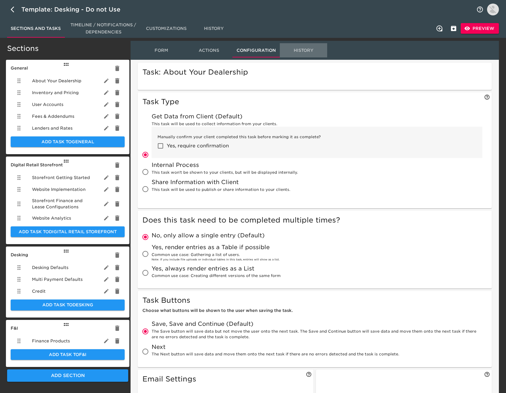
click at [292, 50] on span "History" at bounding box center [303, 50] width 40 height 7
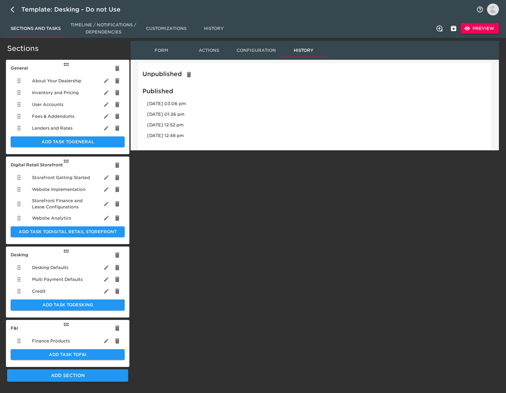
click at [67, 173] on div "Storefront Getting Started" at bounding box center [68, 178] width 114 height 12
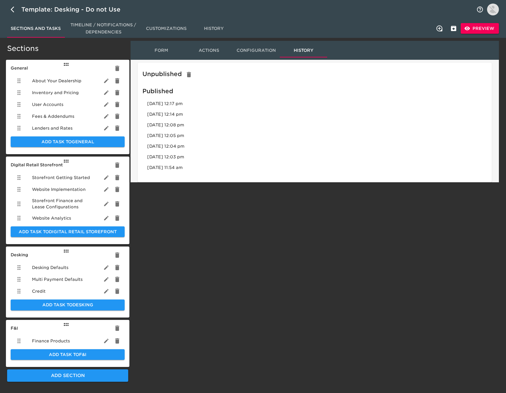
click at [153, 49] on span "Form" at bounding box center [161, 50] width 40 height 7
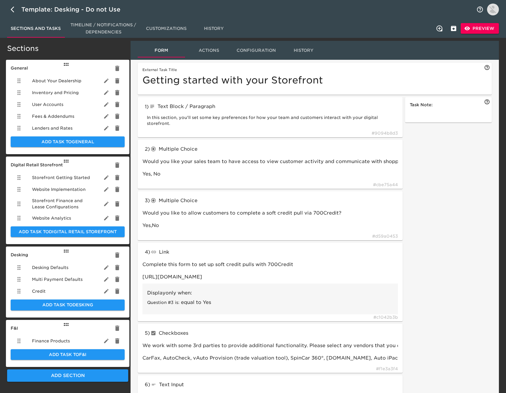
click at [477, 32] on button "Preview" at bounding box center [479, 28] width 38 height 11
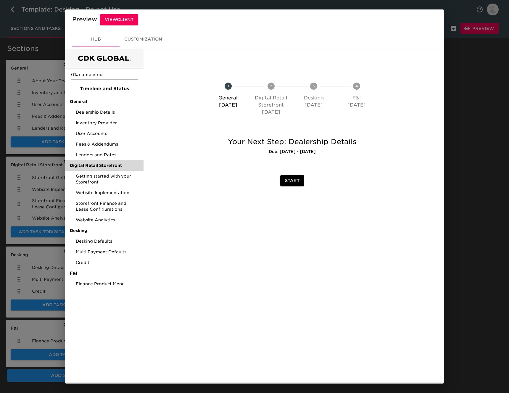
click at [110, 162] on span "Digital Retail Storefront" at bounding box center [104, 165] width 69 height 6
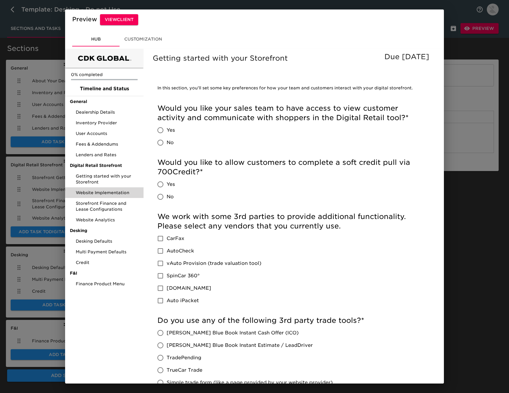
click at [119, 193] on span "Website Implementation" at bounding box center [107, 193] width 63 height 6
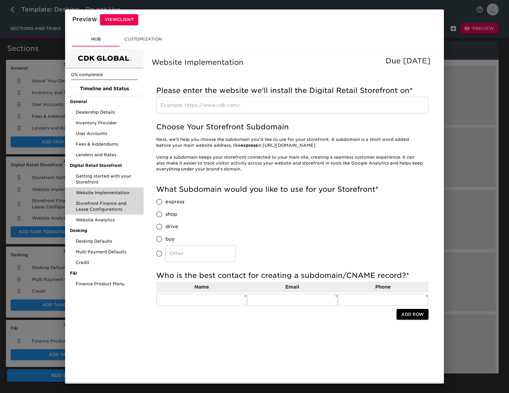
click at [117, 205] on span "Storefront Finance and Lease Configurations" at bounding box center [107, 206] width 63 height 12
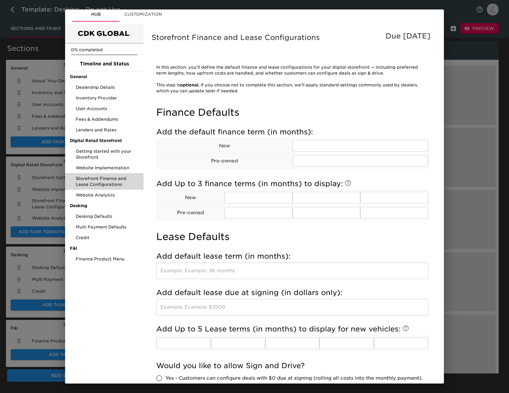
scroll to position [10, 0]
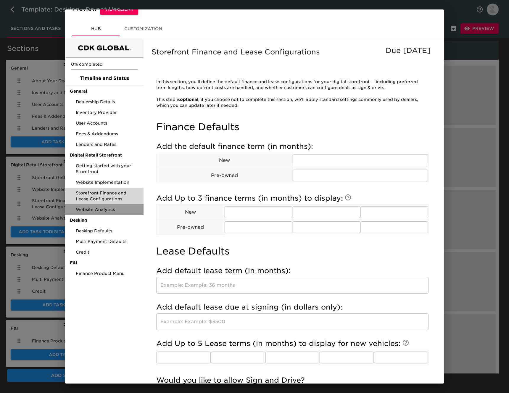
click at [106, 204] on div "Website Analytics" at bounding box center [104, 209] width 78 height 11
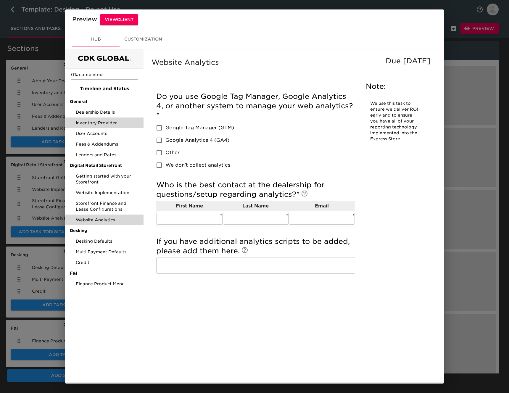
click at [116, 126] on div "Inventory Provider" at bounding box center [104, 122] width 78 height 11
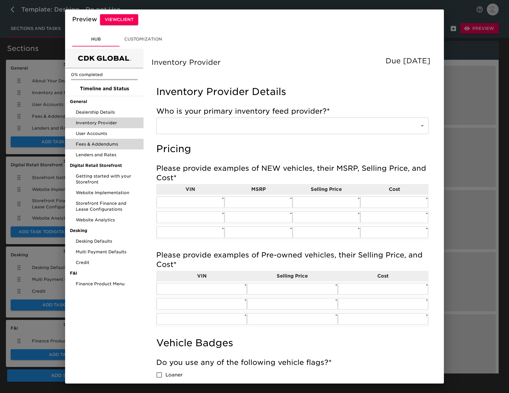
click at [102, 145] on span "Fees & Addendums" at bounding box center [107, 144] width 63 height 6
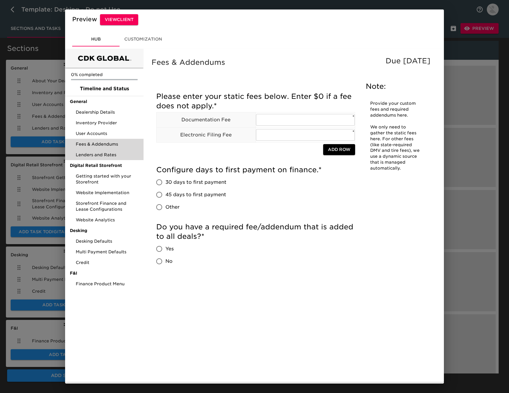
click at [102, 155] on span "Lenders and Rates" at bounding box center [107, 155] width 63 height 6
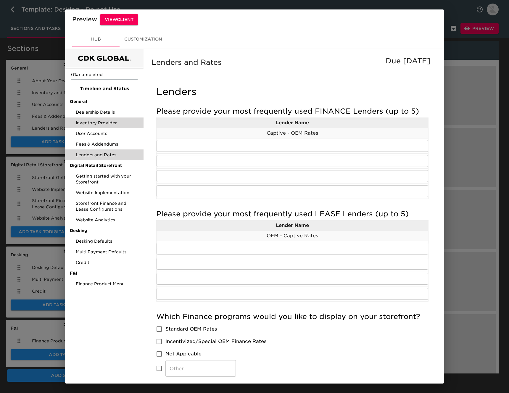
click at [100, 118] on div "Inventory Provider" at bounding box center [104, 122] width 78 height 11
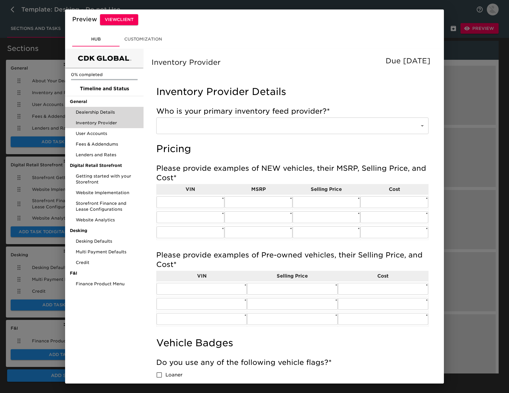
click at [103, 110] on span "Dealership Details" at bounding box center [107, 112] width 63 height 6
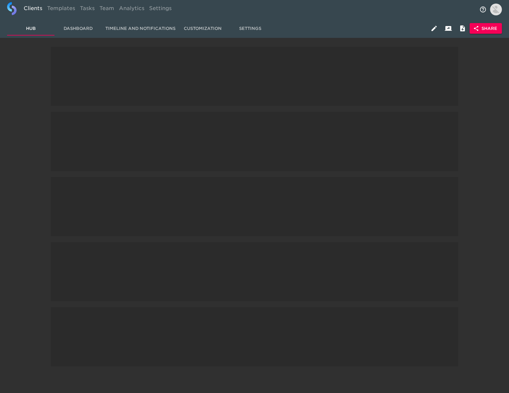
click at [37, 7] on link "Clients" at bounding box center [32, 9] width 23 height 14
select select "10"
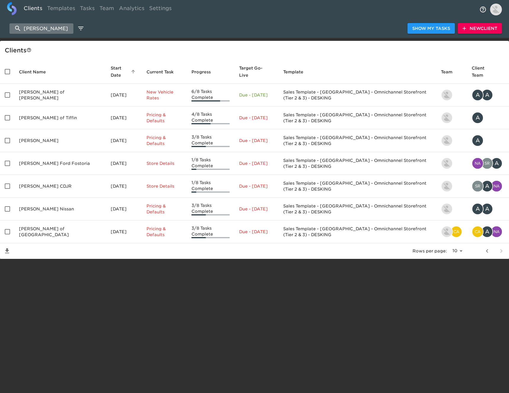
click at [51, 29] on input "[PERSON_NAME]" at bounding box center [41, 28] width 64 height 10
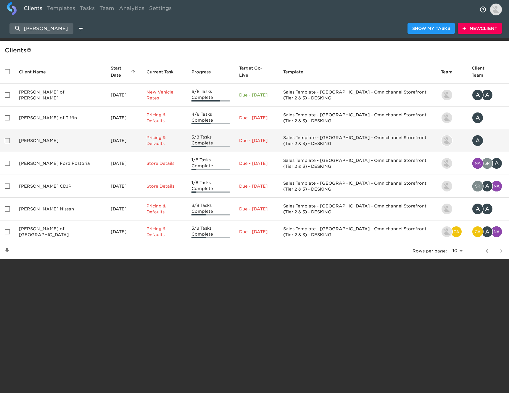
click at [62, 129] on td "[PERSON_NAME]" at bounding box center [60, 140] width 92 height 23
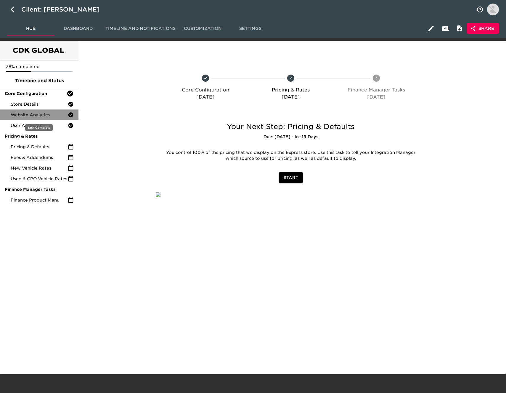
click at [48, 111] on div "Website Analytics" at bounding box center [39, 114] width 78 height 11
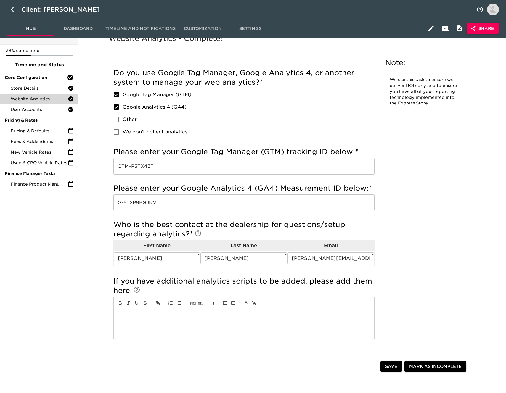
scroll to position [19, 0]
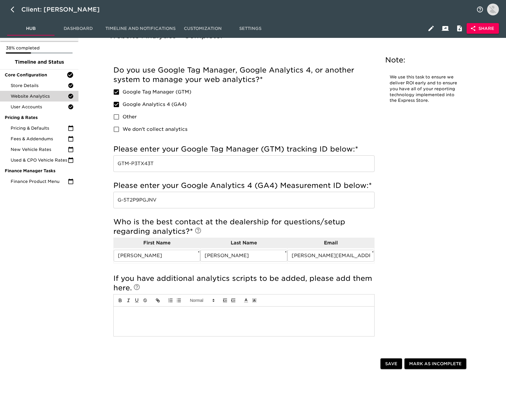
click at [164, 167] on input "GTM-P3TX43T" at bounding box center [243, 163] width 261 height 17
click at [139, 196] on input "G-5T2P9PGJNV" at bounding box center [243, 200] width 261 height 17
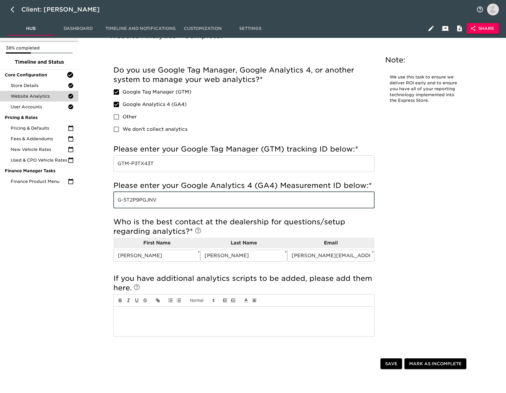
click at [139, 196] on input "G-5T2P9PGJNV" at bounding box center [243, 200] width 261 height 17
click at [16, 11] on icon "button" at bounding box center [14, 9] width 7 height 7
select select "10"
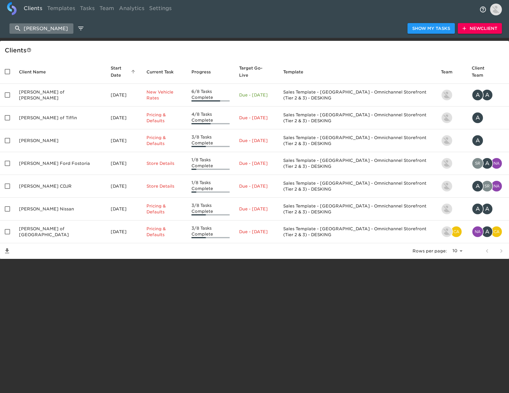
click at [64, 26] on input "[PERSON_NAME]" at bounding box center [41, 28] width 64 height 10
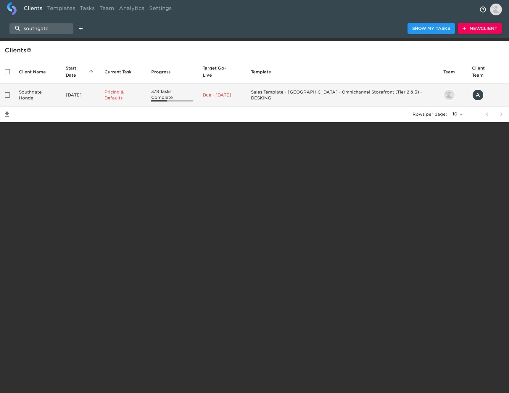
type input "southgate"
click at [61, 86] on td "Southgate Honda" at bounding box center [37, 95] width 47 height 23
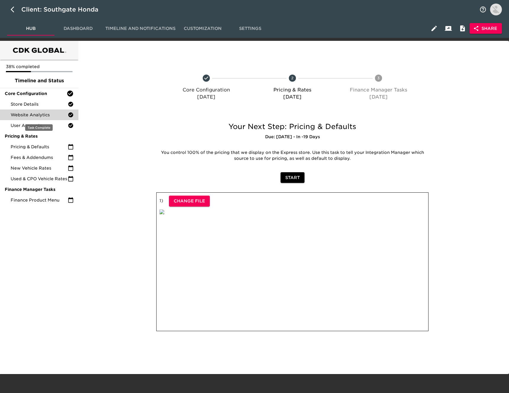
click at [44, 114] on span "Website Analytics" at bounding box center [39, 115] width 57 height 6
